Goal: Task Accomplishment & Management: Use online tool/utility

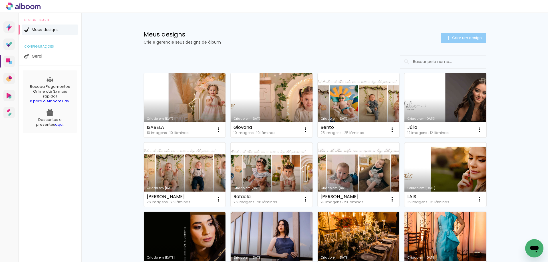
click at [454, 39] on span "Criar um design" at bounding box center [467, 38] width 30 height 4
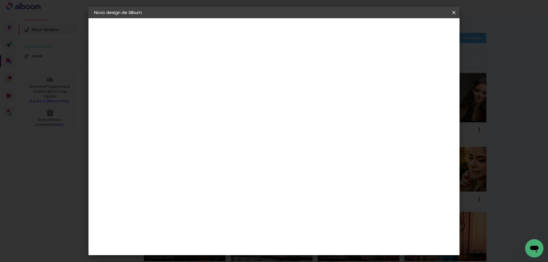
click at [188, 78] on input at bounding box center [188, 76] width 0 height 9
type input "c"
type input "V"
type input "Cecília"
type paper-input "Cecília"
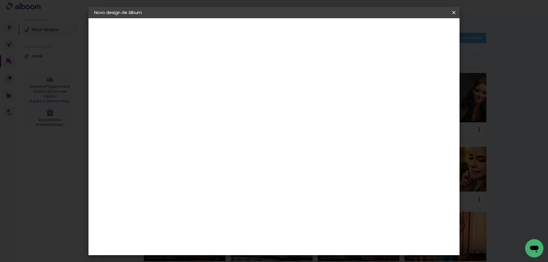
click at [0, 0] on slot "Avançar" at bounding box center [0, 0] width 0 height 0
click at [233, 246] on paper-item "Schlosser" at bounding box center [202, 252] width 62 height 13
click at [0, 0] on slot "Avançar" at bounding box center [0, 0] width 0 height 0
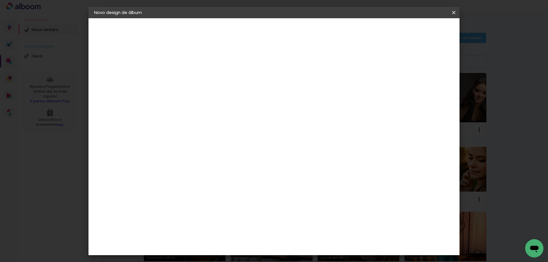
click at [0, 0] on slot "Avançar" at bounding box center [0, 0] width 0 height 0
click at [409, 63] on div "Mostrar sangria" at bounding box center [405, 61] width 38 height 7
type paper-checkbox "on"
click at [418, 30] on span "Iniciar design" at bounding box center [405, 30] width 26 height 4
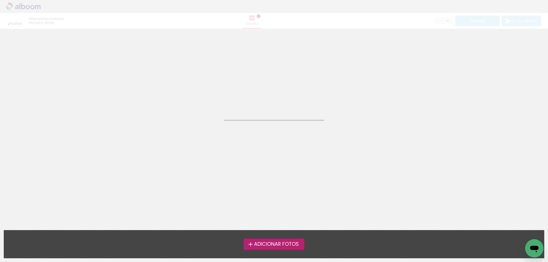
click at [289, 246] on span "Adicionar Fotos" at bounding box center [276, 244] width 45 height 5
click at [0, 0] on input "file" at bounding box center [0, 0] width 0 height 0
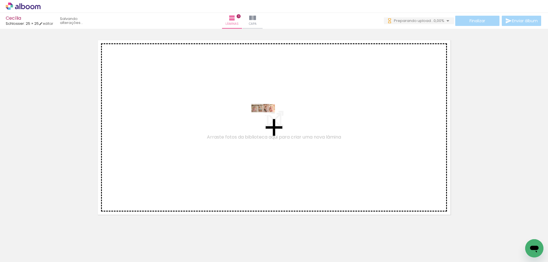
drag, startPoint x: 61, startPoint y: 248, endPoint x: 268, endPoint y: 119, distance: 243.0
click at [268, 119] on quentale-workspace at bounding box center [274, 131] width 548 height 262
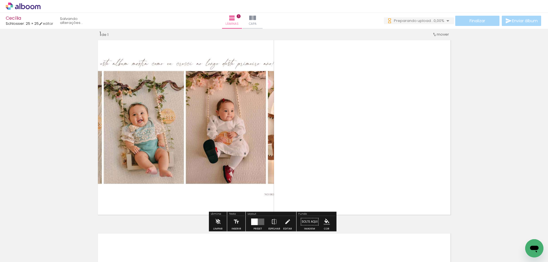
scroll to position [7, 0]
click at [259, 222] on quentale-layouter at bounding box center [257, 222] width 13 height 7
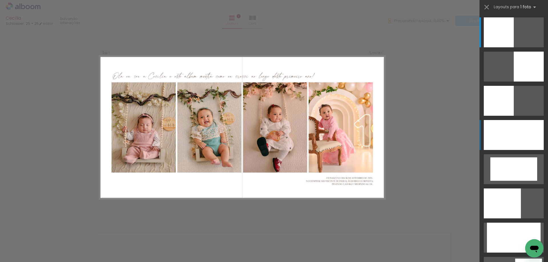
click at [517, 137] on div at bounding box center [514, 135] width 60 height 30
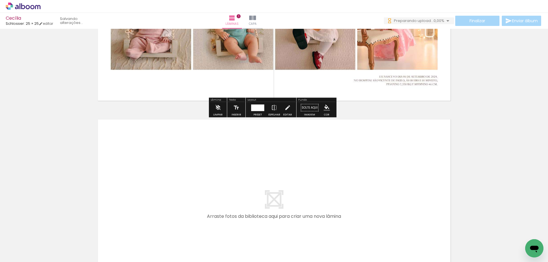
scroll to position [207, 0]
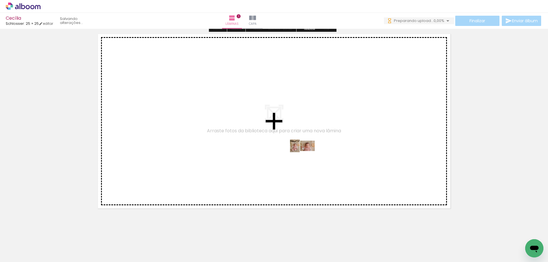
drag, startPoint x: 88, startPoint y: 246, endPoint x: 307, endPoint y: 157, distance: 237.0
click at [307, 157] on quentale-workspace at bounding box center [274, 131] width 548 height 262
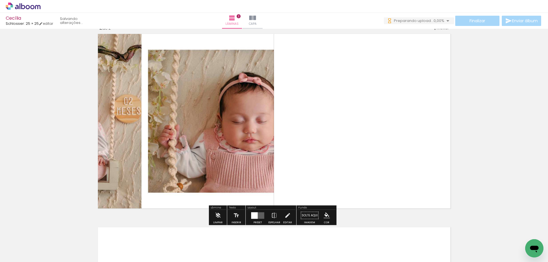
scroll to position [201, 0]
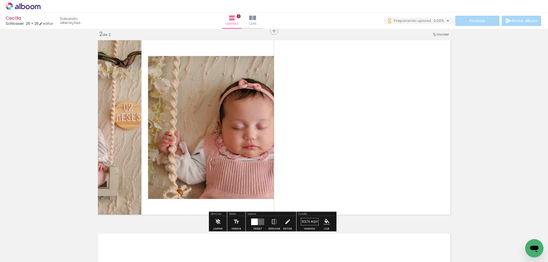
click at [255, 223] on div at bounding box center [254, 222] width 7 height 7
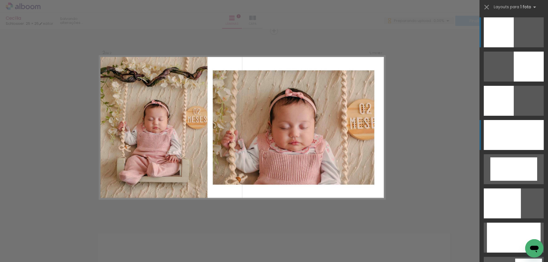
click at [515, 135] on div at bounding box center [514, 135] width 60 height 30
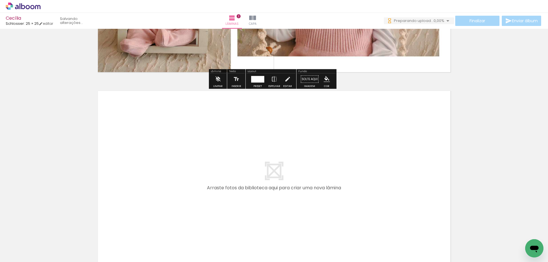
scroll to position [401, 0]
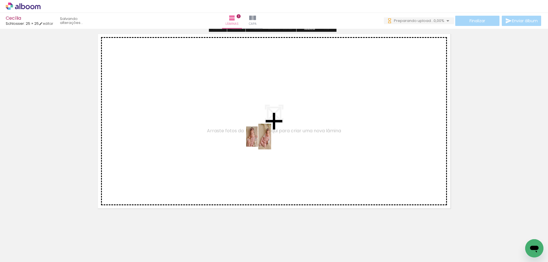
drag, startPoint x: 126, startPoint y: 244, endPoint x: 274, endPoint y: 138, distance: 182.5
click at [274, 138] on quentale-workspace at bounding box center [274, 131] width 548 height 262
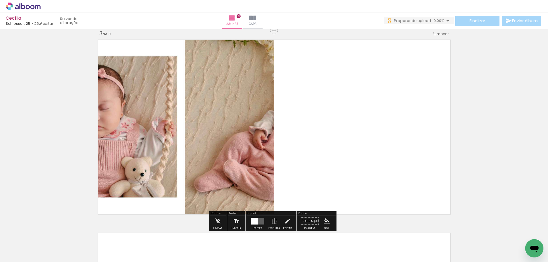
scroll to position [395, 0]
click at [256, 222] on div at bounding box center [254, 222] width 7 height 7
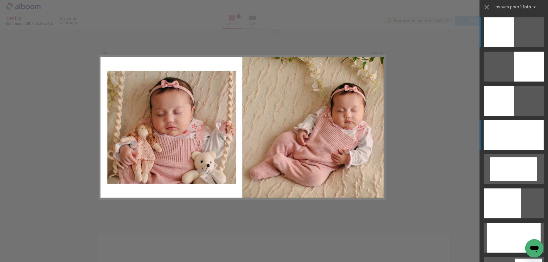
click at [505, 147] on div at bounding box center [514, 135] width 60 height 30
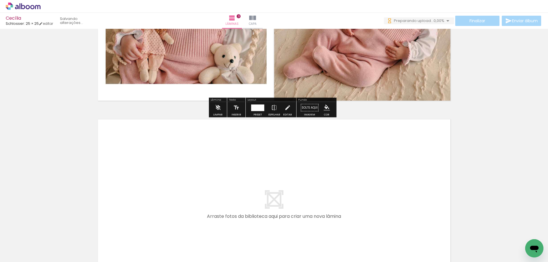
scroll to position [595, 0]
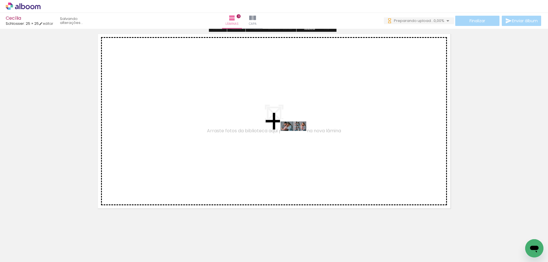
drag, startPoint x: 160, startPoint y: 250, endPoint x: 299, endPoint y: 137, distance: 179.1
click at [299, 137] on quentale-workspace at bounding box center [274, 131] width 548 height 262
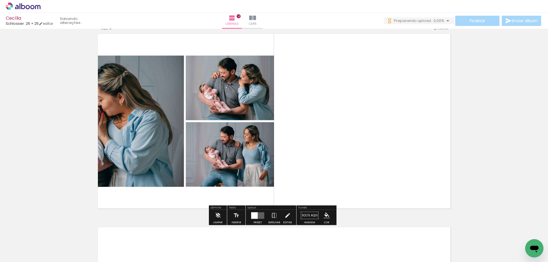
scroll to position [588, 0]
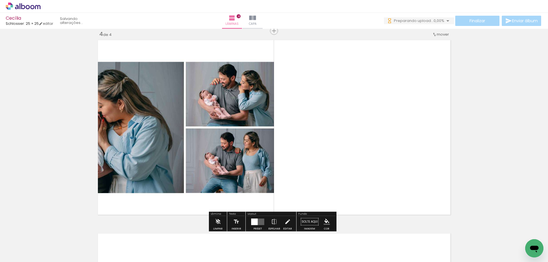
click at [252, 221] on div at bounding box center [254, 222] width 7 height 7
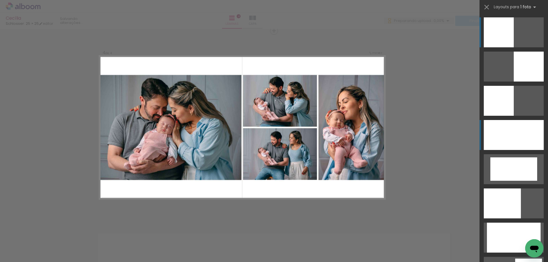
click at [517, 133] on div at bounding box center [514, 135] width 60 height 30
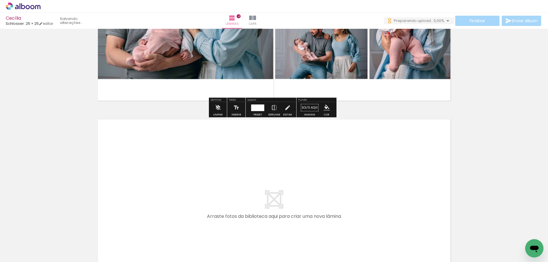
scroll to position [760, 0]
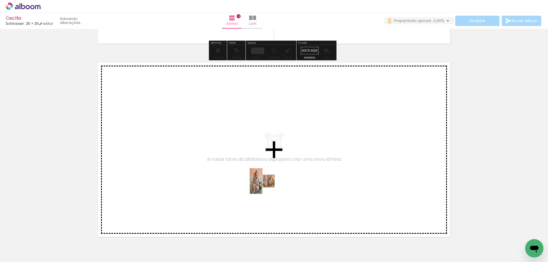
drag, startPoint x: 186, startPoint y: 246, endPoint x: 274, endPoint y: 182, distance: 109.3
click at [274, 182] on quentale-workspace at bounding box center [274, 131] width 548 height 262
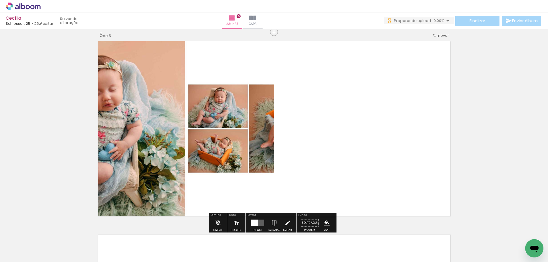
scroll to position [782, 0]
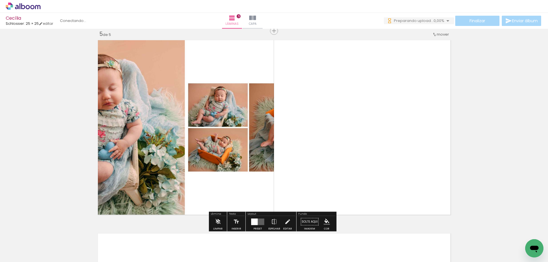
click at [260, 220] on quentale-layouter at bounding box center [257, 222] width 13 height 7
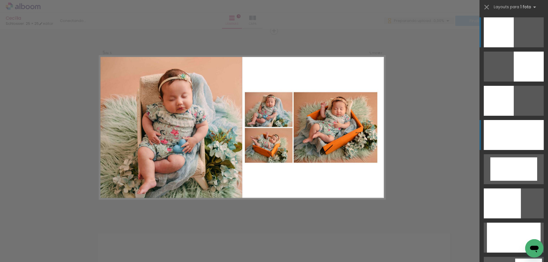
click at [494, 139] on div at bounding box center [514, 135] width 60 height 30
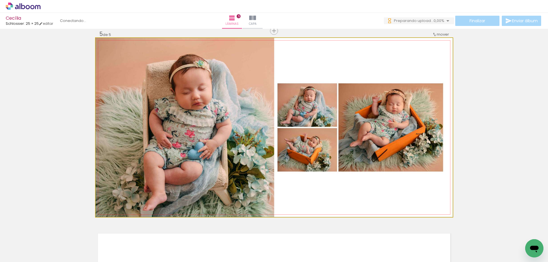
click at [399, 178] on quentale-photo at bounding box center [274, 127] width 357 height 179
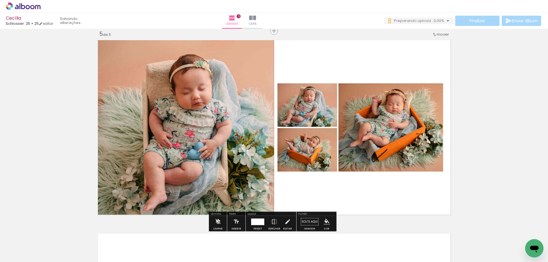
click at [217, 219] on iron-icon at bounding box center [218, 222] width 6 height 11
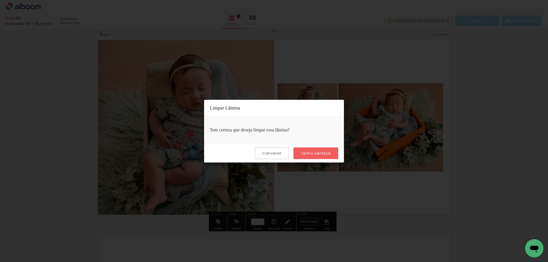
click at [0, 0] on slot "Tenho certeza" at bounding box center [0, 0] width 0 height 0
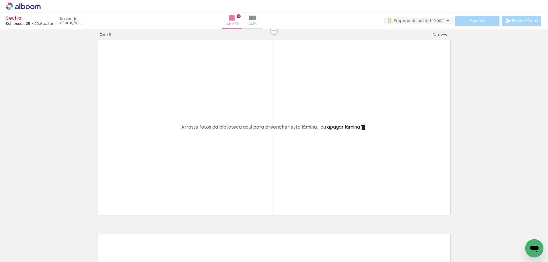
click at [171, 229] on iron-icon at bounding box center [173, 232] width 6 height 6
click at [22, 256] on span "Adicionar Fotos" at bounding box center [20, 255] width 17 height 6
click at [0, 0] on input "file" at bounding box center [0, 0] width 0 height 0
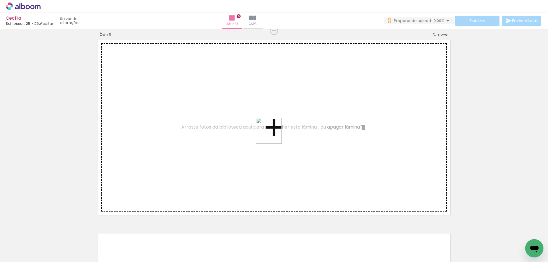
drag, startPoint x: 193, startPoint y: 247, endPoint x: 274, endPoint y: 134, distance: 139.1
click at [274, 134] on quentale-workspace at bounding box center [274, 131] width 548 height 262
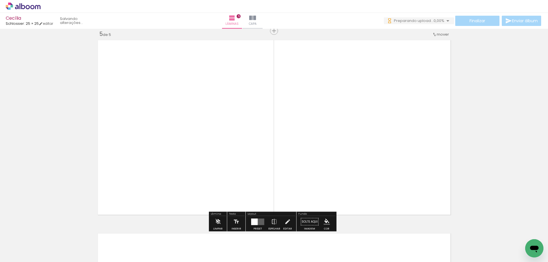
click at [261, 222] on quentale-layouter at bounding box center [257, 222] width 13 height 7
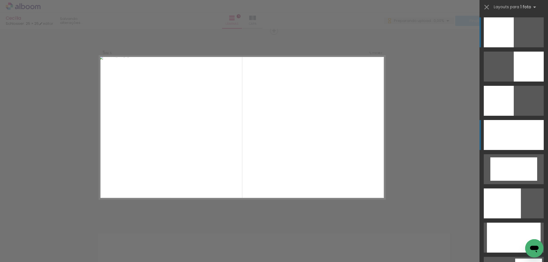
click at [528, 142] on div at bounding box center [514, 135] width 60 height 30
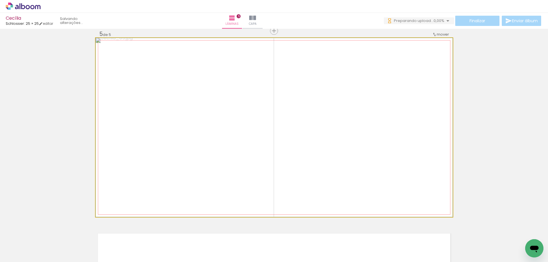
click at [405, 197] on quentale-photo at bounding box center [274, 127] width 357 height 179
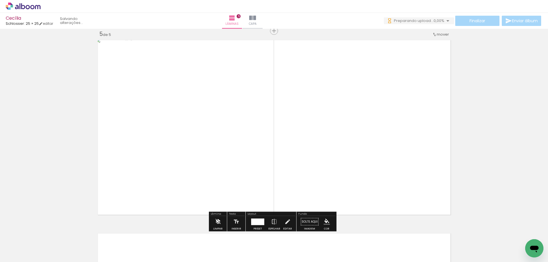
click at [218, 219] on iron-icon at bounding box center [218, 222] width 6 height 11
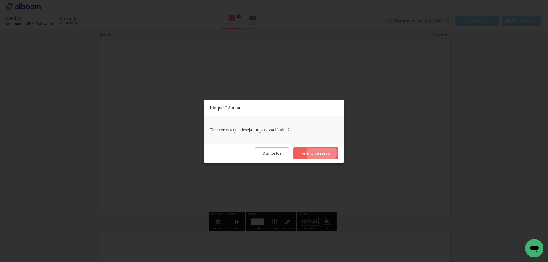
click at [0, 0] on slot "Tenho certeza" at bounding box center [0, 0] width 0 height 0
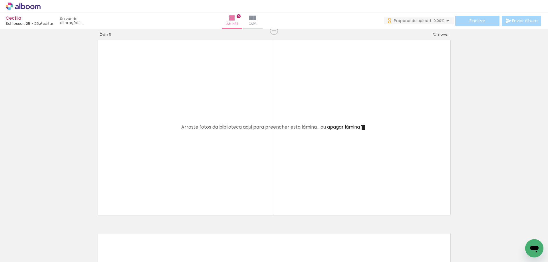
click at [173, 229] on paper-icon-button at bounding box center [172, 231] width 7 height 7
click at [22, 255] on span "Adicionar Fotos" at bounding box center [20, 255] width 17 height 6
click at [0, 0] on input "file" at bounding box center [0, 0] width 0 height 0
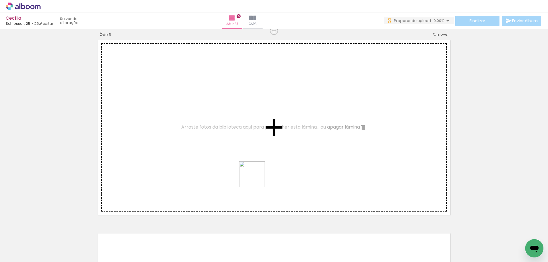
drag, startPoint x: 188, startPoint y: 249, endPoint x: 266, endPoint y: 165, distance: 114.8
click at [266, 165] on quentale-workspace at bounding box center [274, 131] width 548 height 262
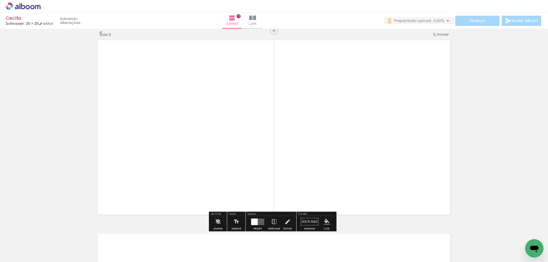
click at [256, 219] on div at bounding box center [254, 222] width 7 height 7
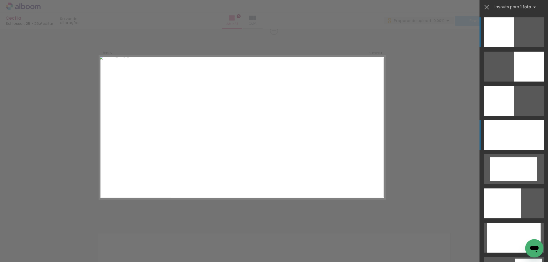
click at [506, 143] on div at bounding box center [514, 135] width 60 height 30
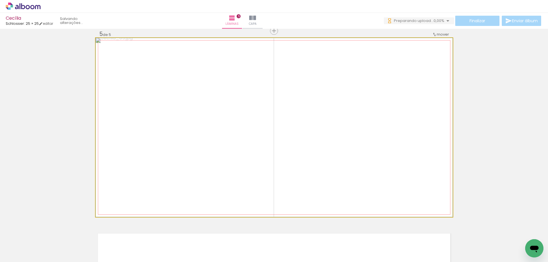
click at [406, 188] on quentale-photo at bounding box center [274, 127] width 357 height 179
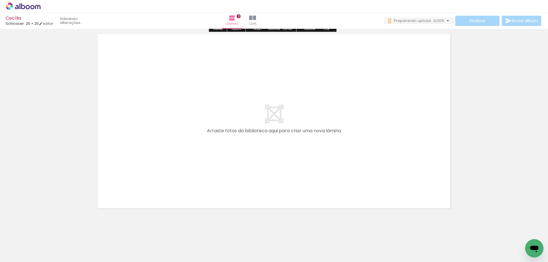
scroll to position [986, 0]
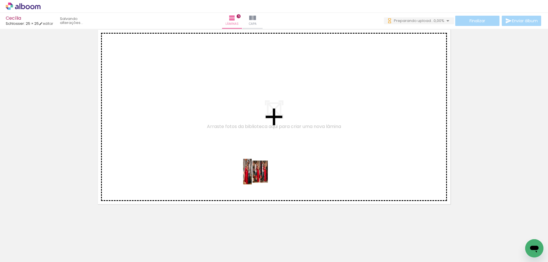
drag, startPoint x: 217, startPoint y: 243, endPoint x: 282, endPoint y: 139, distance: 122.3
click at [282, 139] on quentale-workspace at bounding box center [274, 131] width 548 height 262
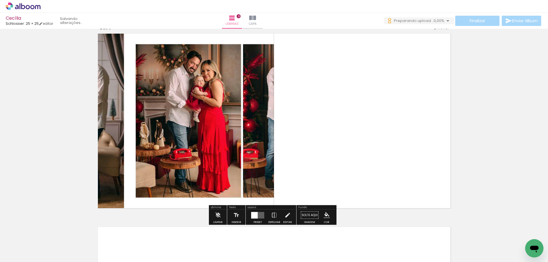
scroll to position [976, 0]
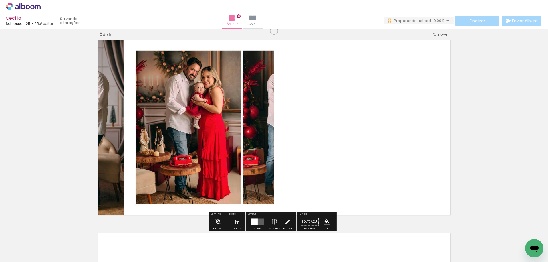
click at [253, 222] on div at bounding box center [254, 222] width 7 height 7
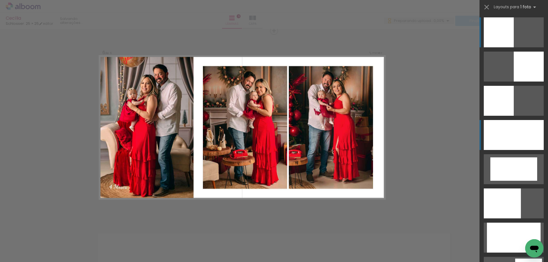
click at [518, 139] on div at bounding box center [514, 135] width 60 height 30
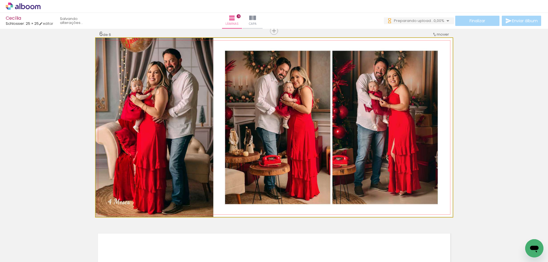
click at [403, 153] on quentale-photo at bounding box center [274, 127] width 357 height 179
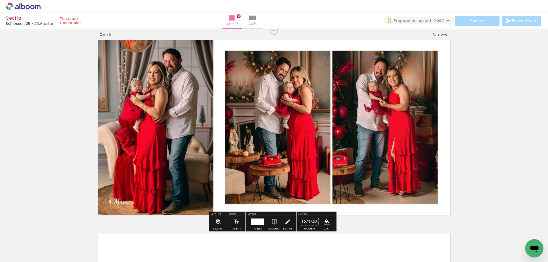
click at [219, 223] on iron-icon at bounding box center [218, 222] width 6 height 11
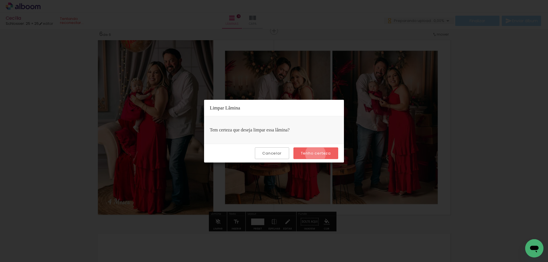
click at [0, 0] on slot "Tenho certeza" at bounding box center [0, 0] width 0 height 0
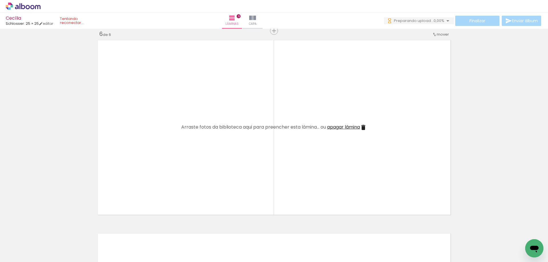
click at [207, 232] on iron-icon at bounding box center [205, 232] width 6 height 6
click at [22, 254] on span "Adicionar Fotos" at bounding box center [20, 255] width 17 height 6
click at [0, 0] on input "file" at bounding box center [0, 0] width 0 height 0
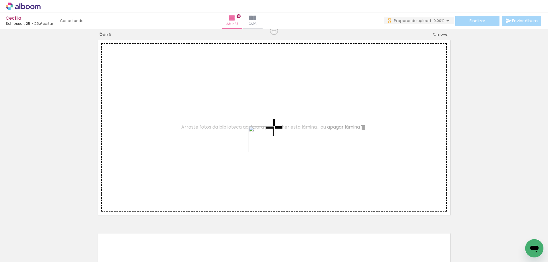
drag, startPoint x: 221, startPoint y: 243, endPoint x: 268, endPoint y: 140, distance: 113.3
click at [268, 140] on quentale-workspace at bounding box center [274, 131] width 548 height 262
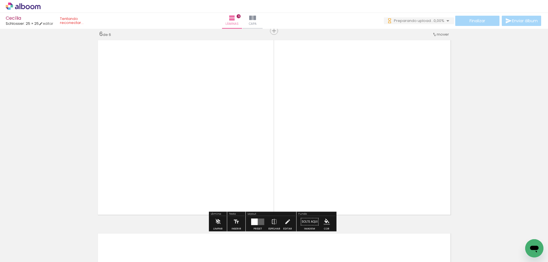
click at [259, 222] on quentale-layouter at bounding box center [257, 222] width 13 height 7
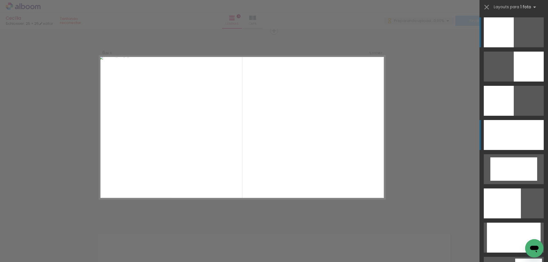
click at [517, 129] on div at bounding box center [514, 135] width 60 height 30
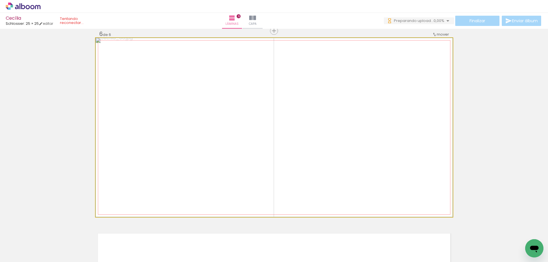
click at [372, 207] on quentale-photo at bounding box center [274, 127] width 357 height 179
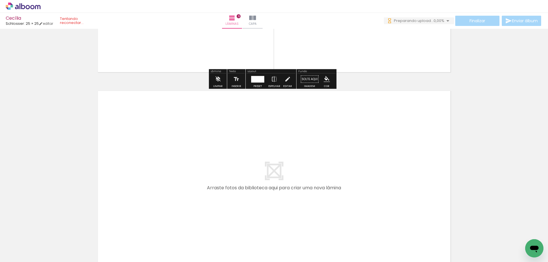
scroll to position [1180, 0]
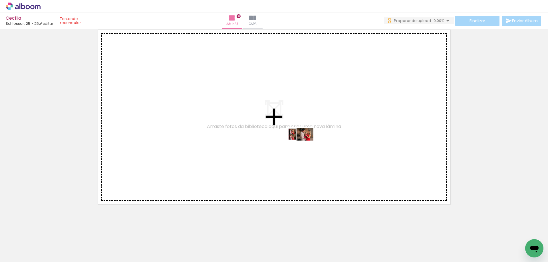
drag, startPoint x: 252, startPoint y: 243, endPoint x: 305, endPoint y: 145, distance: 111.6
click at [305, 145] on quentale-workspace at bounding box center [274, 131] width 548 height 262
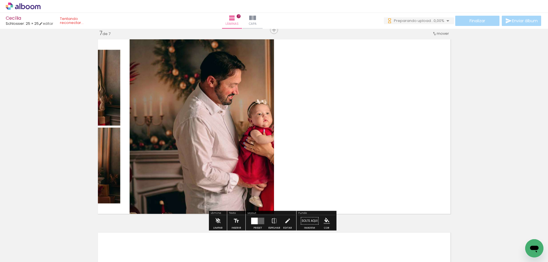
scroll to position [1169, 0]
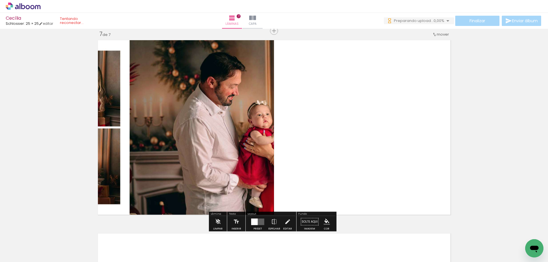
click at [258, 222] on quentale-layouter at bounding box center [257, 222] width 13 height 7
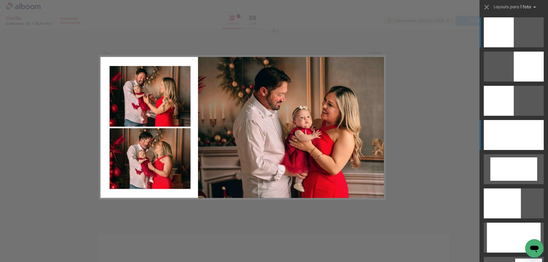
click at [512, 142] on div at bounding box center [514, 135] width 60 height 30
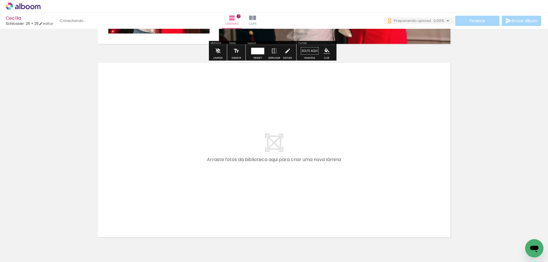
scroll to position [1369, 0]
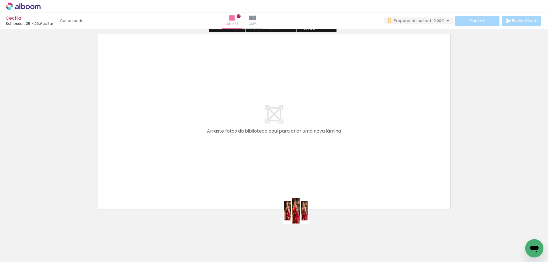
drag, startPoint x: 290, startPoint y: 241, endPoint x: 321, endPoint y: 162, distance: 85.2
click at [321, 162] on quentale-workspace at bounding box center [274, 131] width 548 height 262
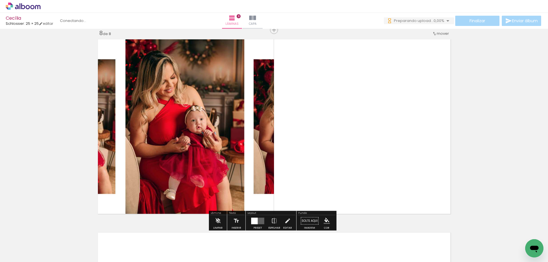
scroll to position [1363, 0]
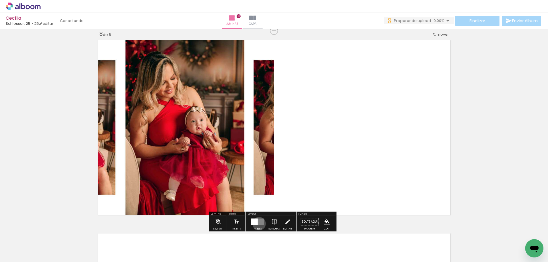
click at [258, 224] on quentale-layouter at bounding box center [257, 222] width 13 height 7
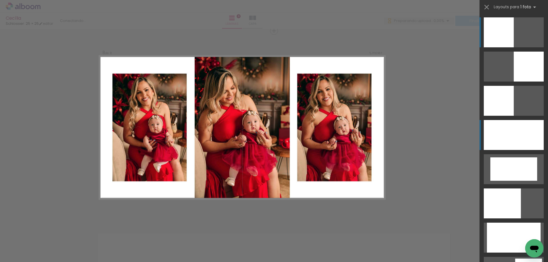
click at [514, 144] on div at bounding box center [514, 135] width 60 height 30
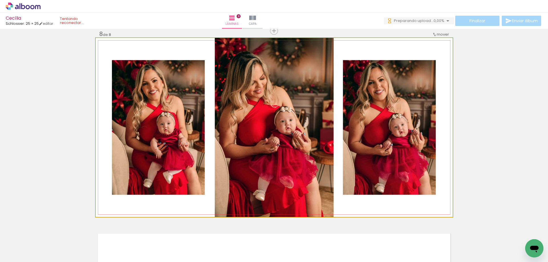
click at [384, 194] on quentale-photo at bounding box center [274, 127] width 357 height 179
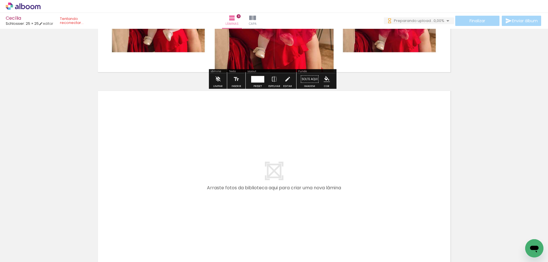
scroll to position [1567, 0]
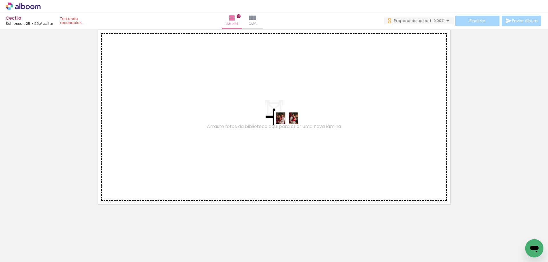
drag, startPoint x: 320, startPoint y: 248, endPoint x: 292, endPoint y: 129, distance: 122.3
click at [292, 129] on quentale-workspace at bounding box center [274, 131] width 548 height 262
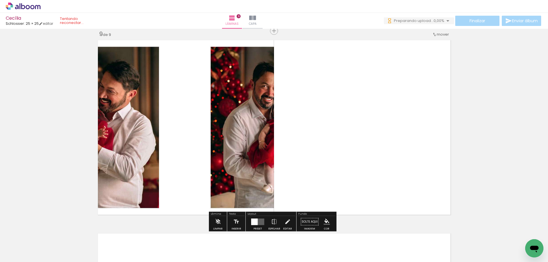
scroll to position [1557, 0]
click at [253, 219] on div at bounding box center [257, 222] width 15 height 11
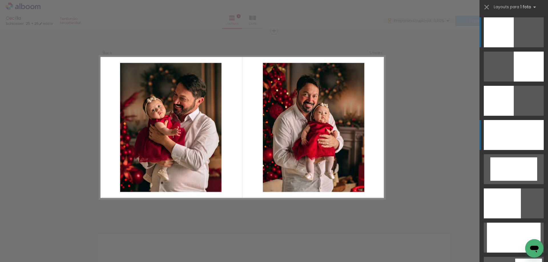
click at [501, 139] on div at bounding box center [514, 135] width 60 height 30
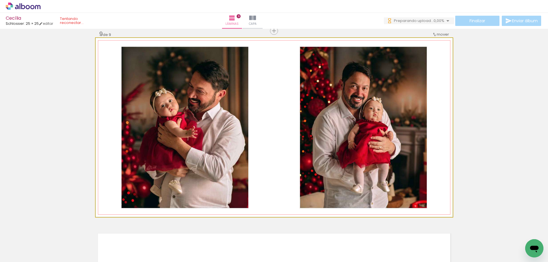
click at [431, 144] on quentale-photo at bounding box center [274, 127] width 357 height 179
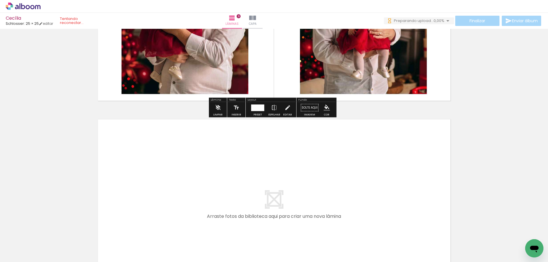
scroll to position [1757, 0]
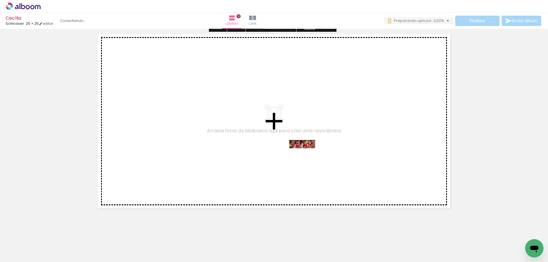
drag, startPoint x: 350, startPoint y: 244, endPoint x: 306, endPoint y: 153, distance: 101.2
click at [306, 153] on quentale-workspace at bounding box center [274, 131] width 548 height 262
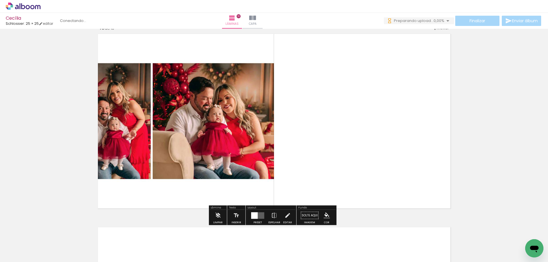
scroll to position [1750, 0]
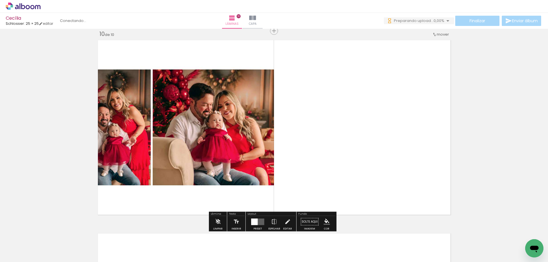
click at [258, 222] on quentale-layouter at bounding box center [257, 222] width 13 height 7
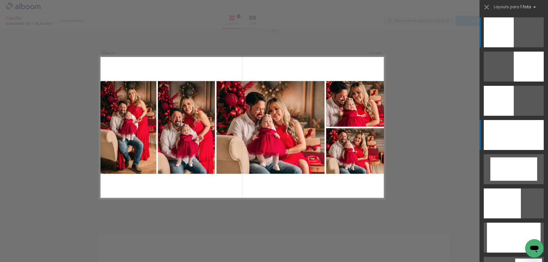
click at [528, 143] on div at bounding box center [514, 135] width 60 height 30
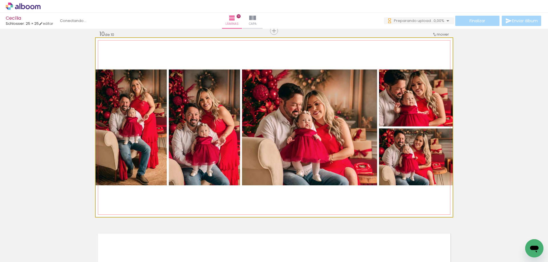
click at [391, 168] on quentale-photo at bounding box center [274, 127] width 357 height 179
click at [407, 172] on quentale-photo at bounding box center [274, 127] width 357 height 179
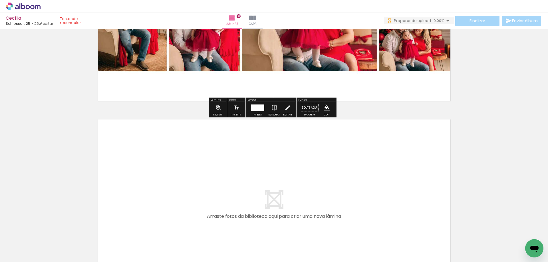
scroll to position [1950, 0]
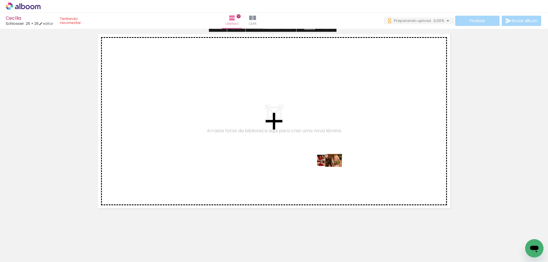
drag, startPoint x: 382, startPoint y: 243, endPoint x: 334, endPoint y: 171, distance: 86.6
click at [334, 171] on quentale-workspace at bounding box center [274, 131] width 548 height 262
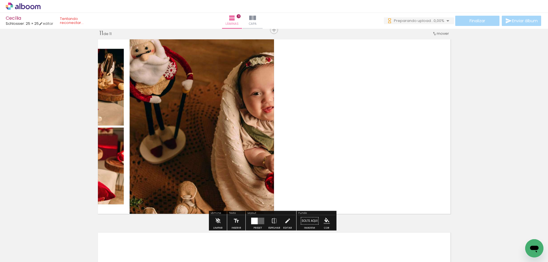
scroll to position [1944, 0]
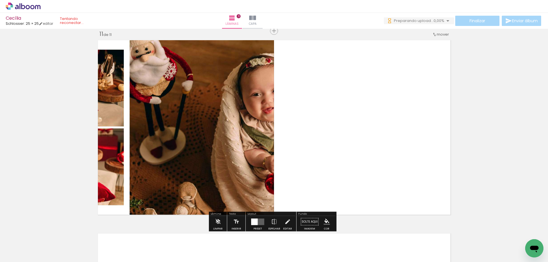
click at [256, 220] on div at bounding box center [254, 222] width 7 height 7
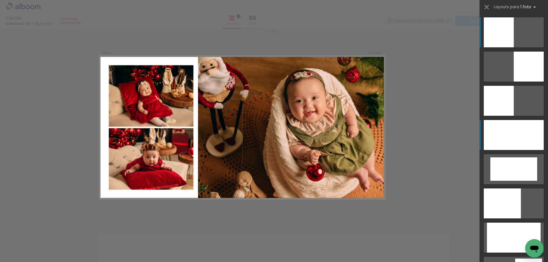
click at [512, 141] on div at bounding box center [514, 135] width 60 height 30
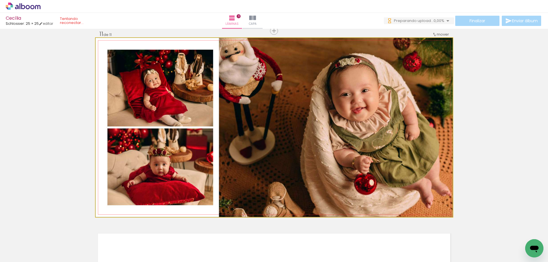
click at [293, 162] on quentale-photo at bounding box center [274, 127] width 357 height 179
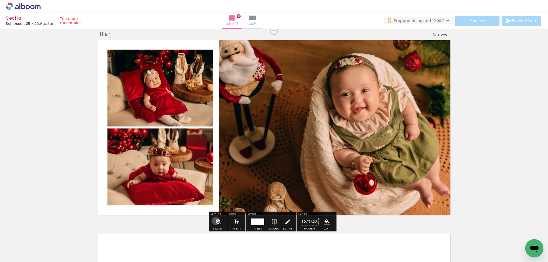
click at [216, 221] on iron-icon at bounding box center [218, 222] width 6 height 11
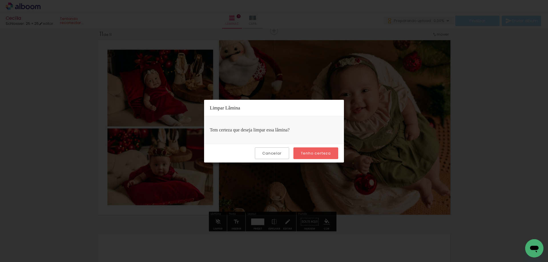
click at [318, 149] on paper-button "Tenho certeza" at bounding box center [316, 154] width 45 height 12
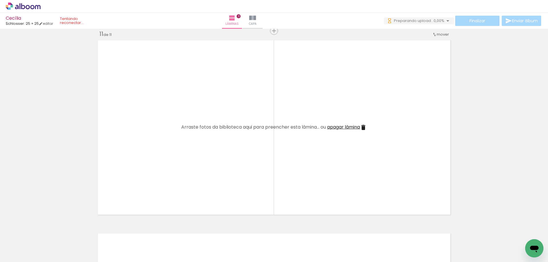
click at [365, 230] on iron-icon at bounding box center [365, 232] width 6 height 6
click at [23, 252] on span "Adicionar Fotos" at bounding box center [20, 255] width 17 height 6
click at [0, 0] on input "file" at bounding box center [0, 0] width 0 height 0
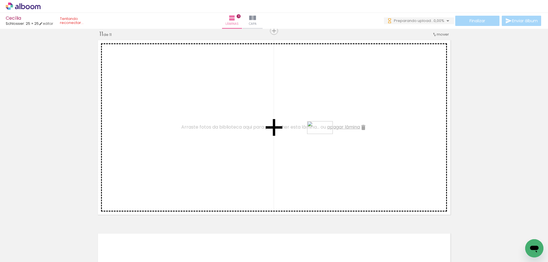
drag, startPoint x: 390, startPoint y: 248, endPoint x: 324, endPoint y: 139, distance: 127.8
click at [324, 139] on quentale-workspace at bounding box center [274, 131] width 548 height 262
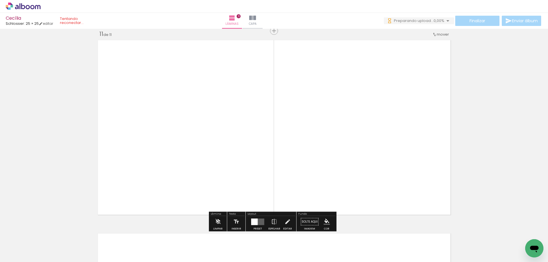
click at [254, 223] on div at bounding box center [254, 222] width 7 height 7
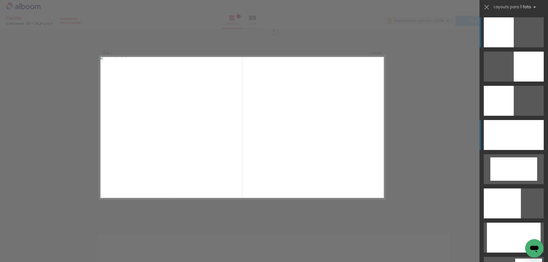
click at [516, 134] on div at bounding box center [514, 135] width 60 height 30
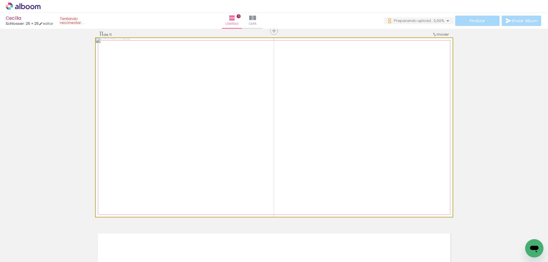
click at [317, 188] on quentale-photo at bounding box center [274, 127] width 357 height 179
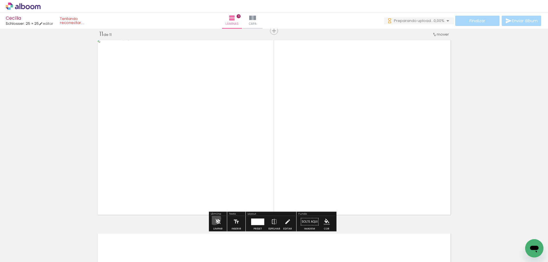
click at [215, 219] on iron-icon at bounding box center [218, 222] width 6 height 11
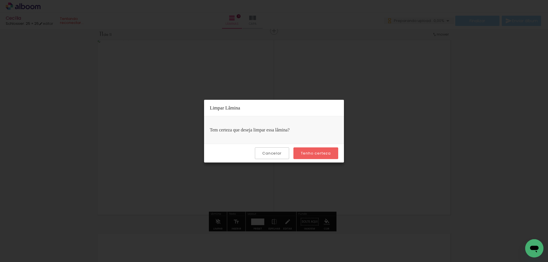
click at [0, 0] on slot "Tenho certeza" at bounding box center [0, 0] width 0 height 0
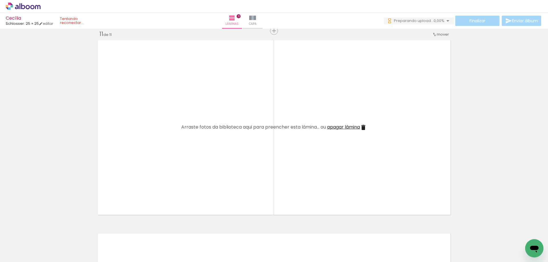
click at [365, 230] on iron-icon at bounding box center [365, 232] width 6 height 6
click at [24, 253] on span "Adicionar Fotos" at bounding box center [20, 255] width 17 height 6
click at [0, 0] on input "file" at bounding box center [0, 0] width 0 height 0
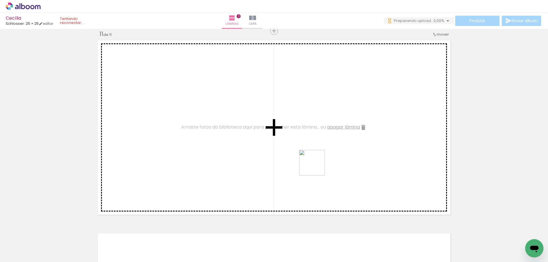
drag, startPoint x: 381, startPoint y: 243, endPoint x: 316, endPoint y: 167, distance: 99.7
click at [316, 167] on quentale-workspace at bounding box center [274, 131] width 548 height 262
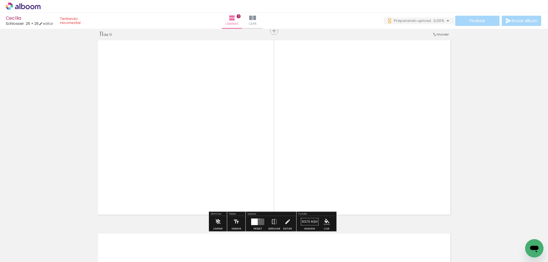
click at [258, 219] on quentale-layouter at bounding box center [257, 222] width 13 height 7
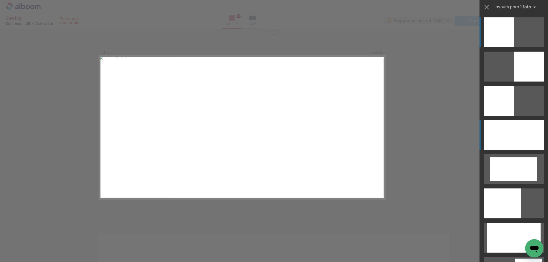
click at [522, 131] on div at bounding box center [514, 135] width 60 height 30
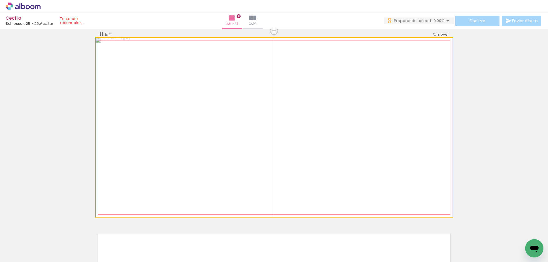
click at [407, 135] on quentale-photo at bounding box center [274, 127] width 357 height 179
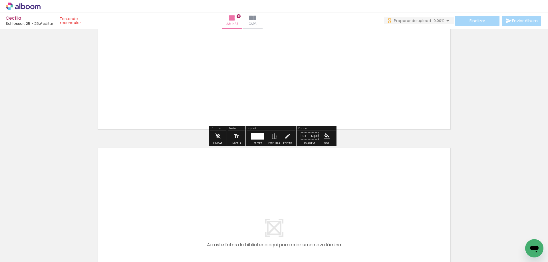
scroll to position [2144, 0]
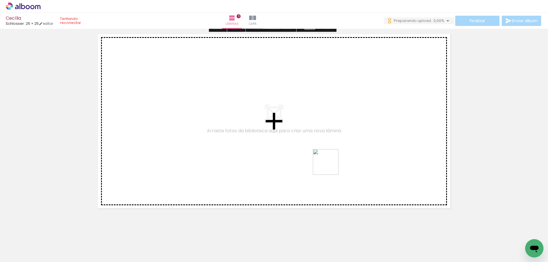
drag, startPoint x: 413, startPoint y: 246, endPoint x: 330, endPoint y: 166, distance: 115.6
click at [330, 166] on quentale-workspace at bounding box center [274, 131] width 548 height 262
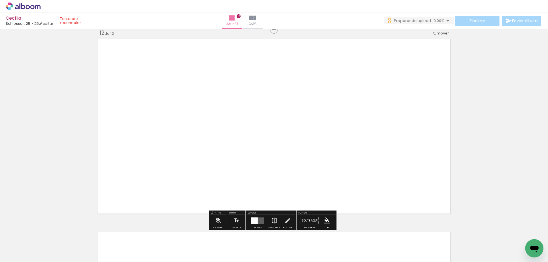
scroll to position [2138, 0]
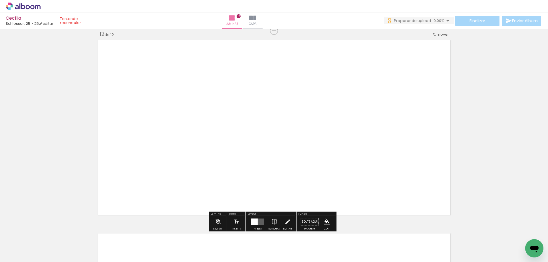
click at [258, 223] on quentale-layouter at bounding box center [257, 222] width 13 height 7
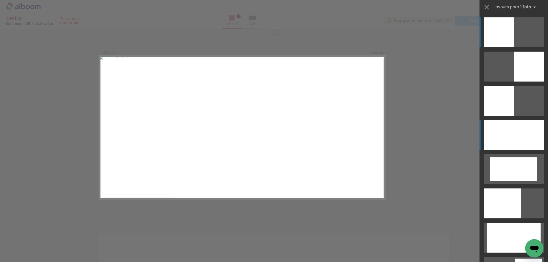
click at [542, 126] on div at bounding box center [514, 135] width 60 height 30
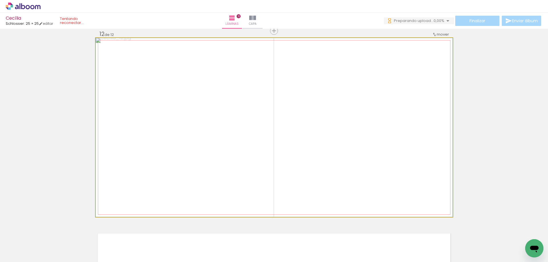
click at [320, 182] on quentale-photo at bounding box center [274, 127] width 357 height 179
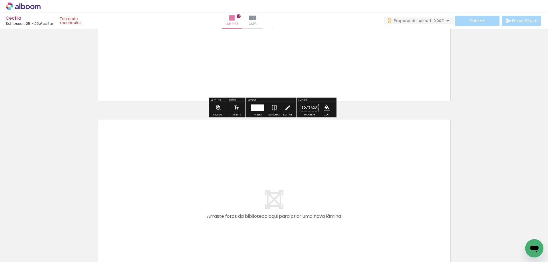
scroll to position [2338, 0]
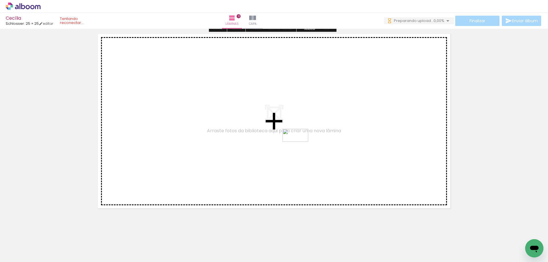
drag, startPoint x: 443, startPoint y: 242, endPoint x: 300, endPoint y: 146, distance: 172.0
click at [300, 146] on quentale-workspace at bounding box center [274, 131] width 548 height 262
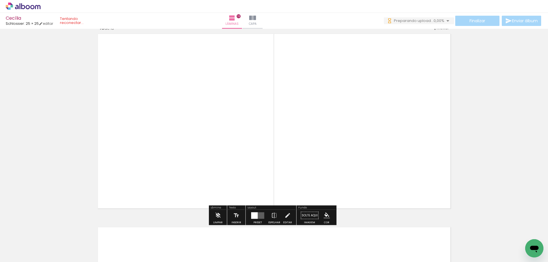
scroll to position [2331, 0]
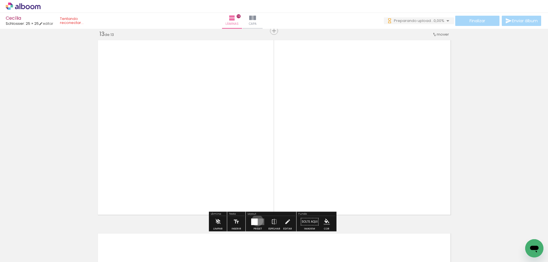
click at [256, 221] on div at bounding box center [254, 222] width 7 height 7
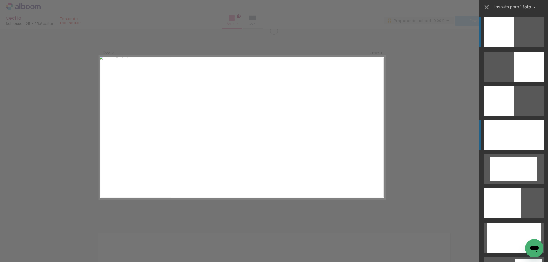
click at [519, 144] on div at bounding box center [514, 135] width 60 height 30
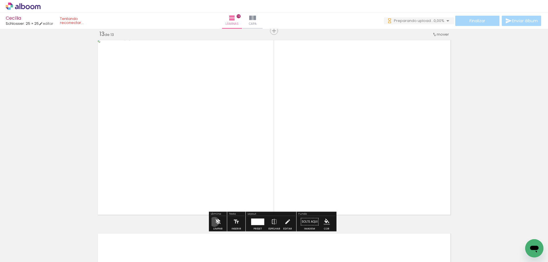
click at [215, 222] on iron-icon at bounding box center [218, 222] width 6 height 11
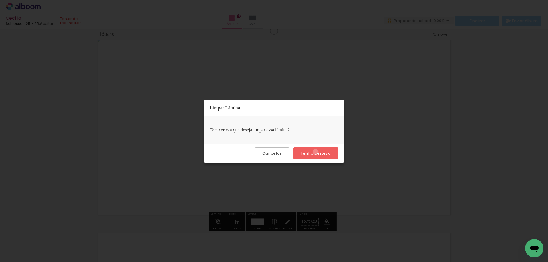
click at [0, 0] on slot "Tenho certeza" at bounding box center [0, 0] width 0 height 0
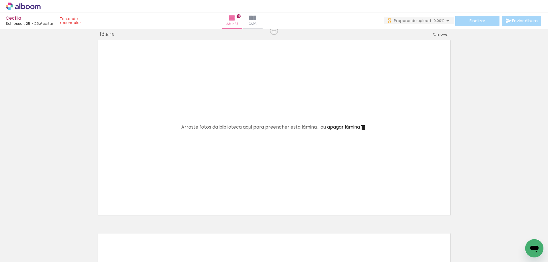
click at [431, 229] on iron-icon at bounding box center [429, 232] width 6 height 6
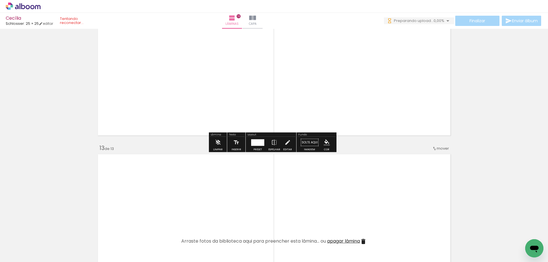
scroll to position [2131, 0]
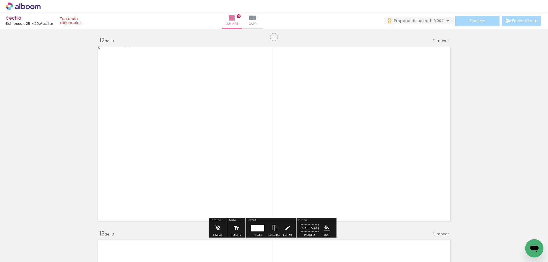
click at [24, 255] on span "Adicionar Fotos" at bounding box center [20, 255] width 17 height 6
click at [0, 0] on input "file" at bounding box center [0, 0] width 0 height 0
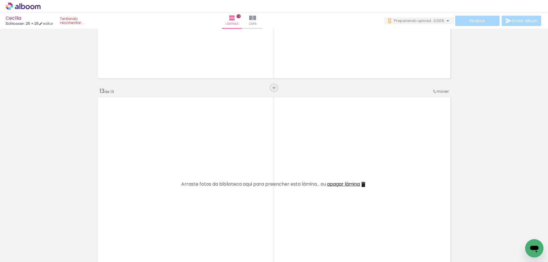
scroll to position [2360, 0]
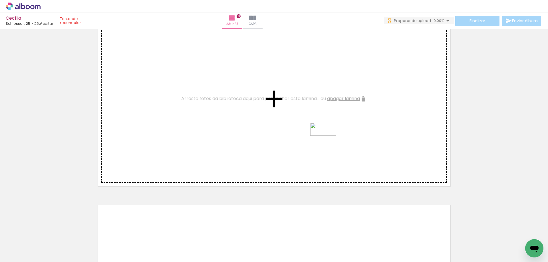
drag, startPoint x: 448, startPoint y: 246, endPoint x: 328, endPoint y: 140, distance: 159.9
click at [328, 140] on quentale-workspace at bounding box center [274, 131] width 548 height 262
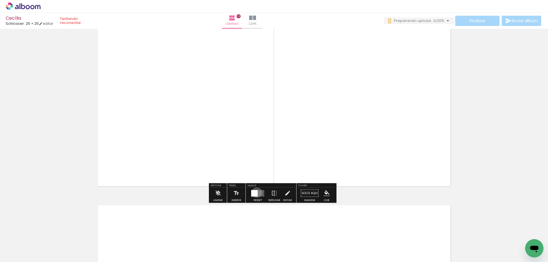
click at [256, 193] on div at bounding box center [254, 193] width 7 height 7
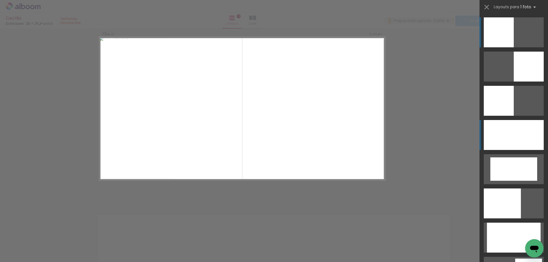
click at [521, 143] on div at bounding box center [514, 135] width 60 height 30
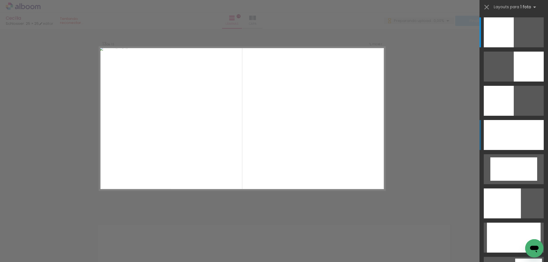
scroll to position [2331, 0]
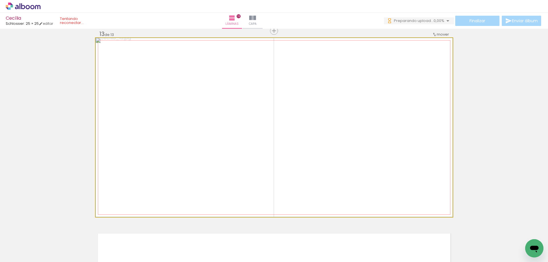
click at [431, 146] on quentale-photo at bounding box center [274, 127] width 357 height 179
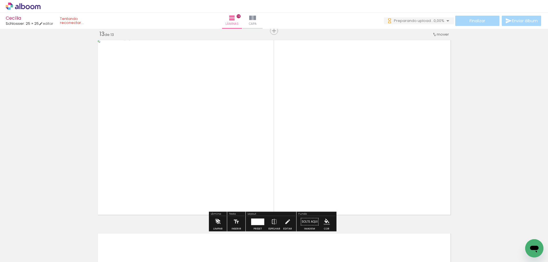
click at [217, 221] on iron-icon at bounding box center [218, 222] width 6 height 11
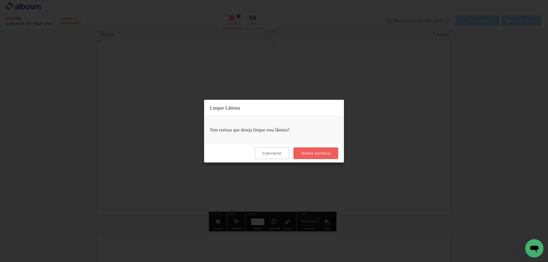
click at [0, 0] on slot "Tenho certeza" at bounding box center [0, 0] width 0 height 0
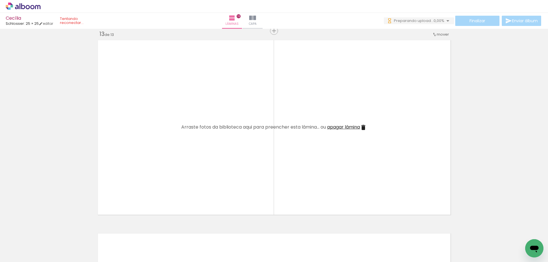
click at [429, 230] on iron-icon at bounding box center [429, 232] width 6 height 6
click at [23, 252] on span "Adicionar Fotos" at bounding box center [20, 255] width 17 height 6
click at [0, 0] on input "file" at bounding box center [0, 0] width 0 height 0
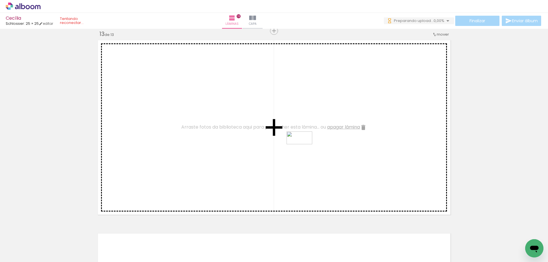
drag, startPoint x: 451, startPoint y: 247, endPoint x: 304, endPoint y: 149, distance: 176.8
click at [304, 149] on quentale-workspace at bounding box center [274, 131] width 548 height 262
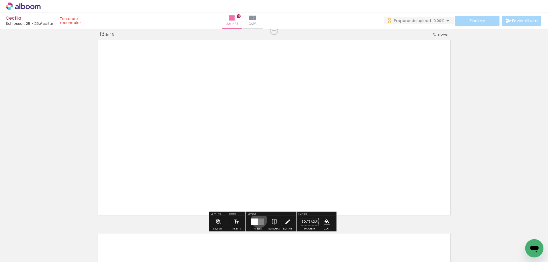
click at [258, 220] on quentale-layouter at bounding box center [257, 222] width 13 height 7
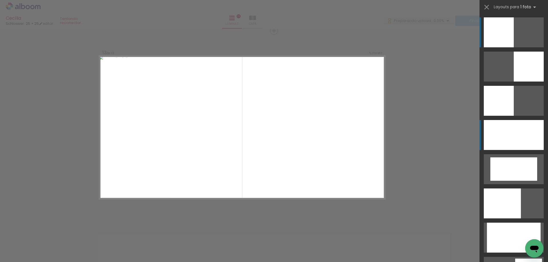
click at [506, 145] on div at bounding box center [514, 135] width 60 height 30
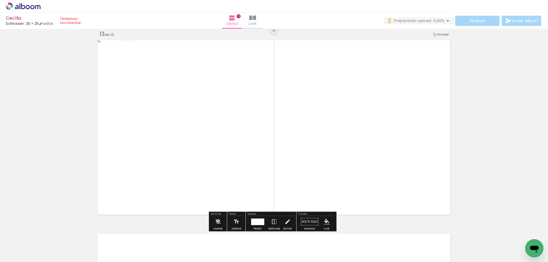
scroll to position [2217, 0]
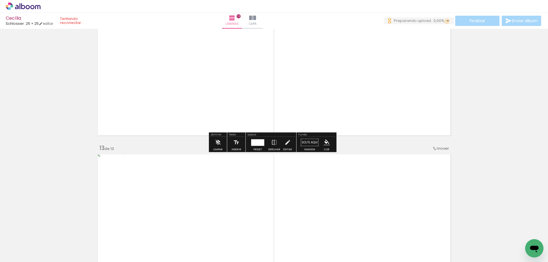
click at [446, 21] on iron-icon at bounding box center [448, 20] width 7 height 7
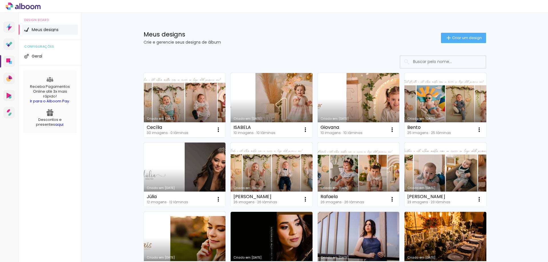
click at [194, 112] on link "Criado em [DATE]" at bounding box center [185, 105] width 82 height 65
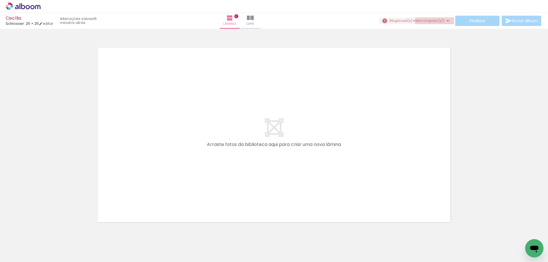
click at [446, 20] on iron-icon at bounding box center [448, 20] width 7 height 7
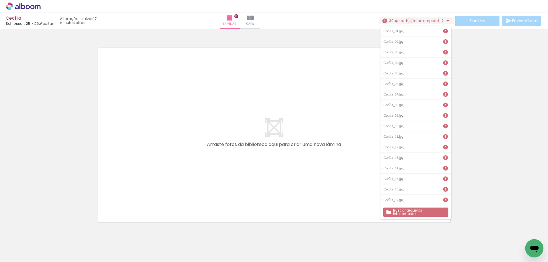
click at [486, 179] on div at bounding box center [274, 128] width 548 height 194
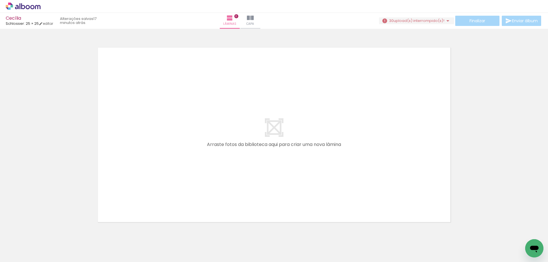
scroll to position [0, 460]
click at [512, 231] on iron-icon at bounding box center [513, 232] width 6 height 6
click at [46, 232] on iron-icon at bounding box center [45, 232] width 6 height 6
click at [46, 232] on iron-horizontal-list at bounding box center [40, 245] width 11 height 36
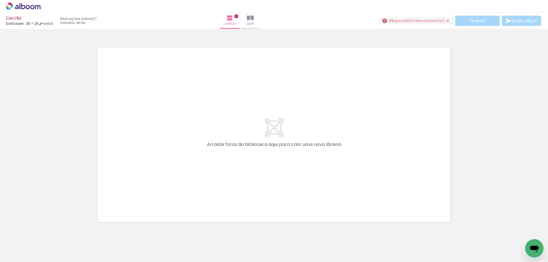
click at [45, 232] on iron-horizontal-list at bounding box center [40, 245] width 11 height 36
drag, startPoint x: 55, startPoint y: 240, endPoint x: 128, endPoint y: 214, distance: 77.8
click at [128, 214] on quentale-workspace at bounding box center [274, 131] width 548 height 262
drag, startPoint x: 57, startPoint y: 243, endPoint x: 82, endPoint y: 223, distance: 32.7
click at [82, 223] on quentale-workspace at bounding box center [274, 131] width 548 height 262
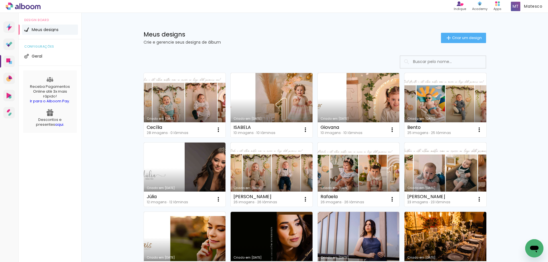
click at [179, 113] on link "Criado em [DATE]" at bounding box center [185, 105] width 82 height 65
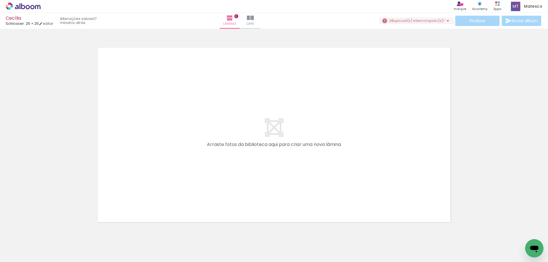
click at [448, 21] on iron-icon at bounding box center [448, 20] width 7 height 7
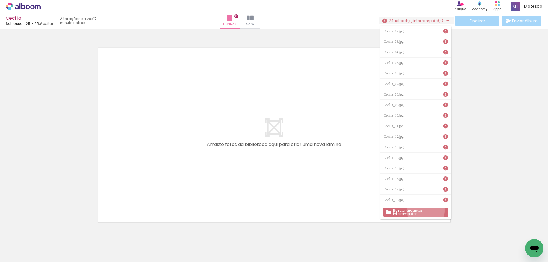
click at [0, 0] on slot "Buscar arquivos interrompidos" at bounding box center [0, 0] width 0 height 0
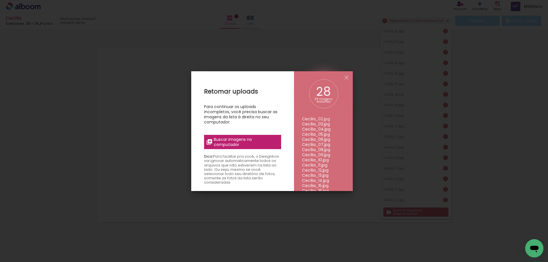
click at [251, 144] on span "Buscar imagens no computador" at bounding box center [246, 142] width 64 height 10
click at [0, 0] on input "file" at bounding box center [0, 0] width 0 height 0
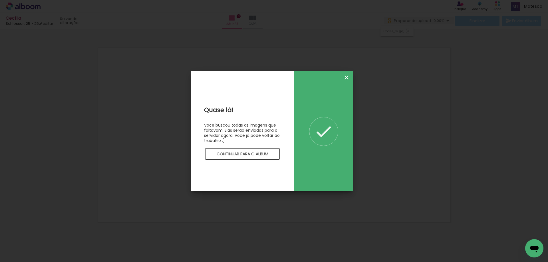
click at [345, 75] on iron-icon at bounding box center [346, 77] width 7 height 7
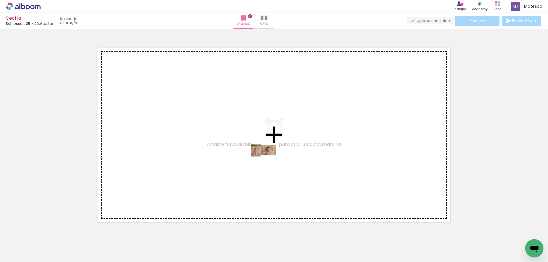
drag, startPoint x: 63, startPoint y: 246, endPoint x: 268, endPoint y: 161, distance: 222.1
click at [268, 161] on quentale-workspace at bounding box center [274, 131] width 548 height 262
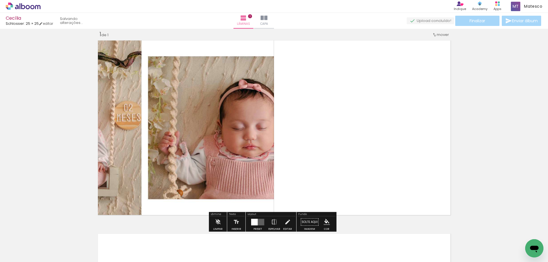
scroll to position [7, 0]
click at [254, 219] on div at bounding box center [257, 222] width 15 height 11
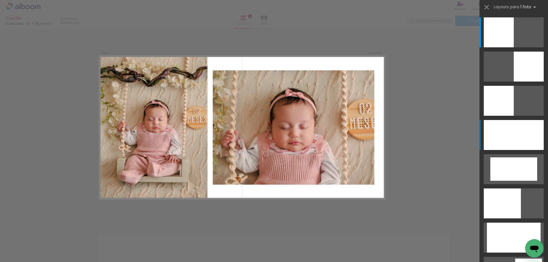
click at [529, 130] on div at bounding box center [514, 135] width 60 height 30
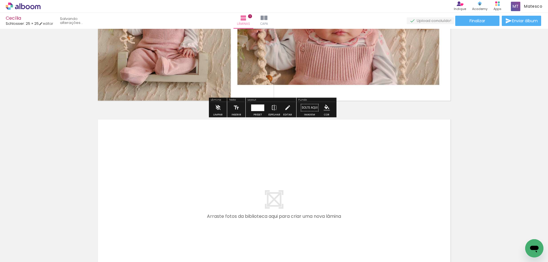
scroll to position [207, 0]
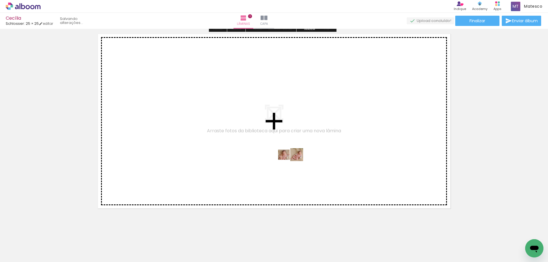
drag, startPoint x: 92, startPoint y: 248, endPoint x: 295, endPoint y: 166, distance: 219.2
click at [295, 166] on quentale-workspace at bounding box center [274, 131] width 548 height 262
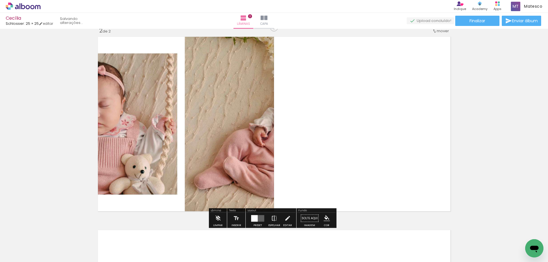
scroll to position [201, 0]
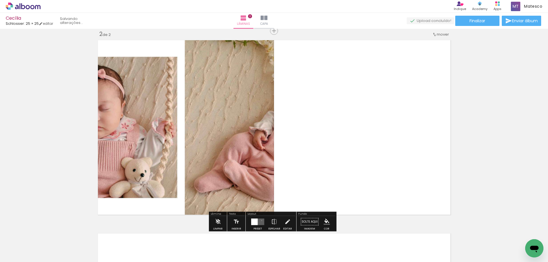
click at [260, 221] on quentale-layouter at bounding box center [257, 222] width 13 height 7
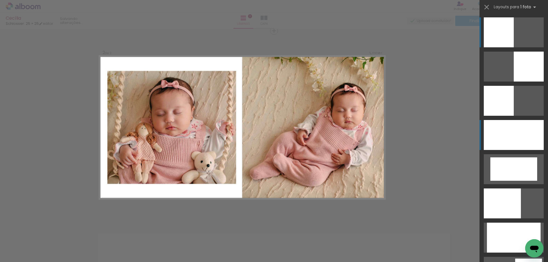
click at [509, 142] on div at bounding box center [514, 135] width 60 height 30
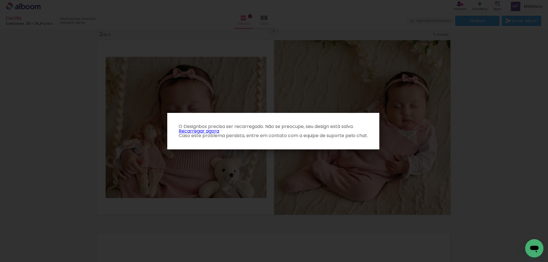
click at [198, 130] on link "Recarregar agora" at bounding box center [199, 131] width 41 height 7
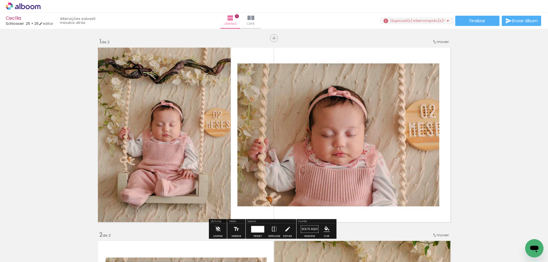
click at [447, 21] on iron-icon at bounding box center [448, 20] width 7 height 7
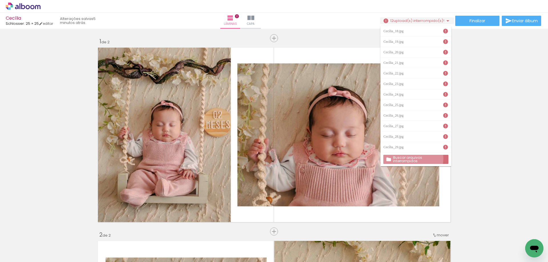
click at [0, 0] on slot "Buscar arquivos interrompidos" at bounding box center [0, 0] width 0 height 0
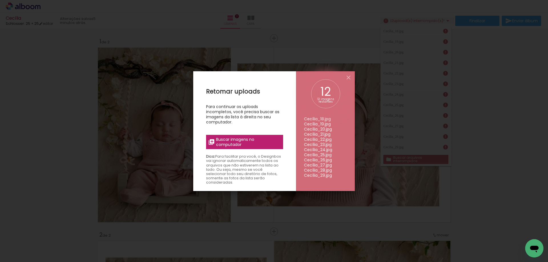
click at [256, 143] on span "Buscar imagens no computador" at bounding box center [248, 142] width 64 height 10
click at [0, 0] on input "file" at bounding box center [0, 0] width 0 height 0
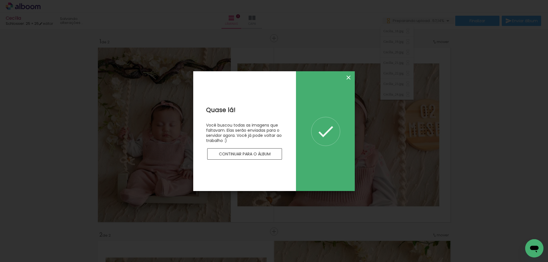
click at [349, 76] on iron-icon at bounding box center [348, 77] width 7 height 7
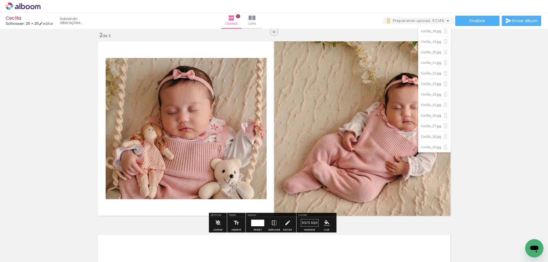
scroll to position [57, 0]
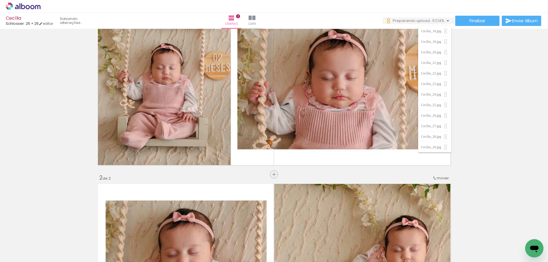
click at [13, 254] on span "Adicionar Fotos" at bounding box center [20, 255] width 17 height 6
click at [0, 0] on input "file" at bounding box center [0, 0] width 0 height 0
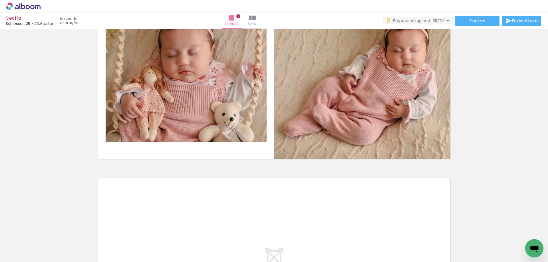
scroll to position [200, 0]
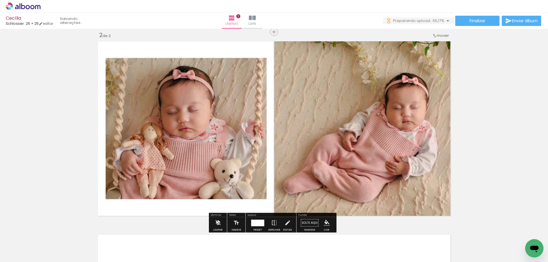
click at [217, 221] on iron-icon at bounding box center [218, 223] width 6 height 11
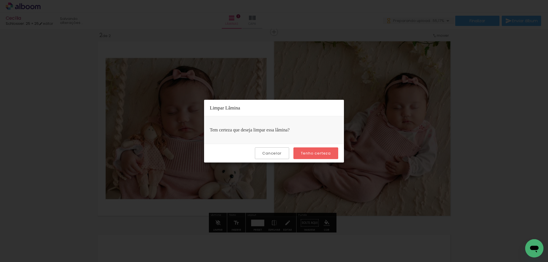
click at [0, 0] on slot "Tenho certeza" at bounding box center [0, 0] width 0 height 0
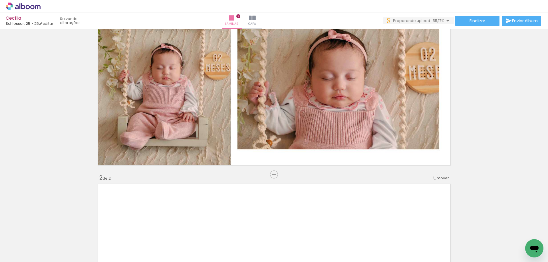
scroll to position [29, 0]
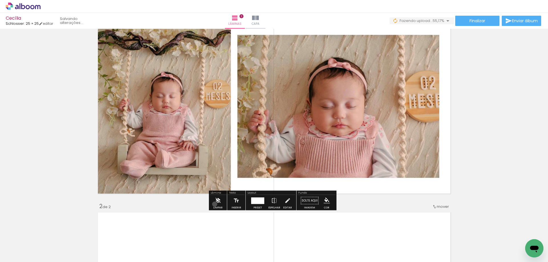
click at [215, 205] on iron-icon at bounding box center [218, 200] width 6 height 11
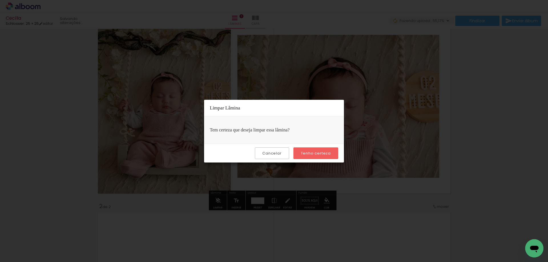
click at [0, 0] on slot "Tenho certeza" at bounding box center [0, 0] width 0 height 0
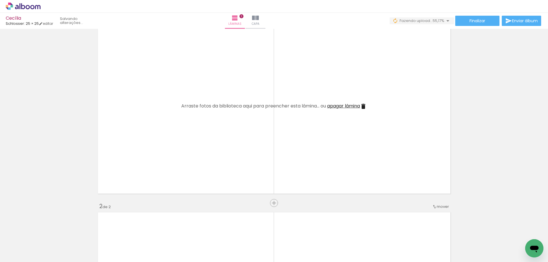
scroll to position [0, 0]
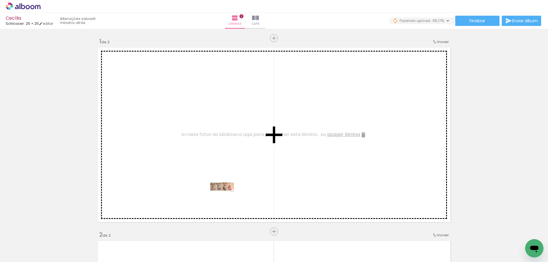
drag, startPoint x: 49, startPoint y: 249, endPoint x: 227, endPoint y: 198, distance: 184.9
click at [227, 198] on quentale-workspace at bounding box center [274, 131] width 548 height 262
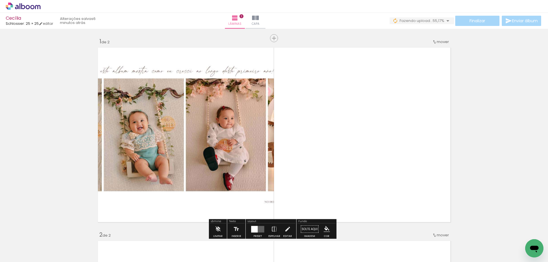
scroll to position [29, 0]
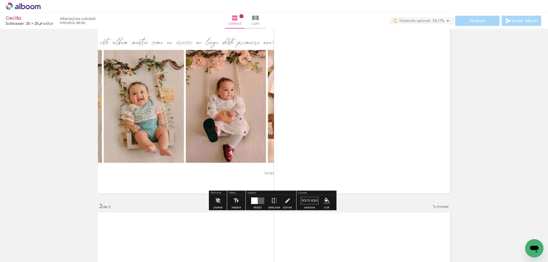
click at [256, 199] on div at bounding box center [254, 201] width 7 height 7
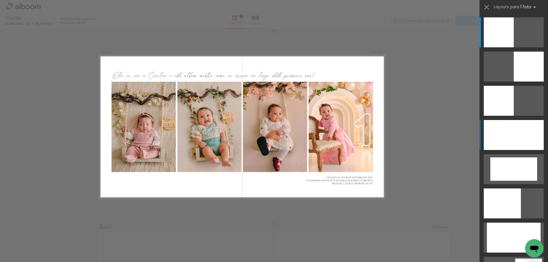
scroll to position [7, 0]
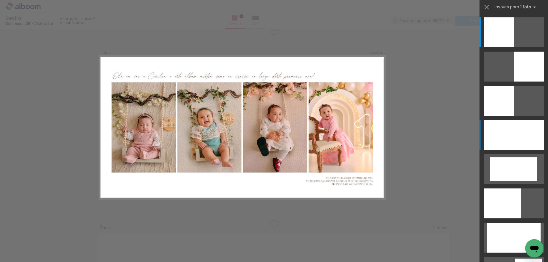
click at [524, 133] on div at bounding box center [514, 135] width 60 height 30
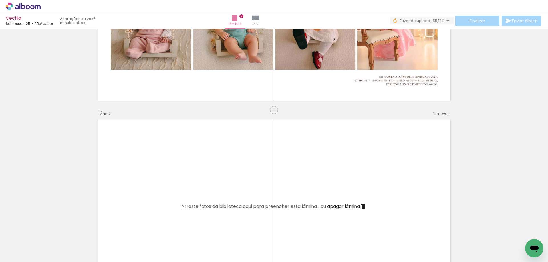
scroll to position [179, 0]
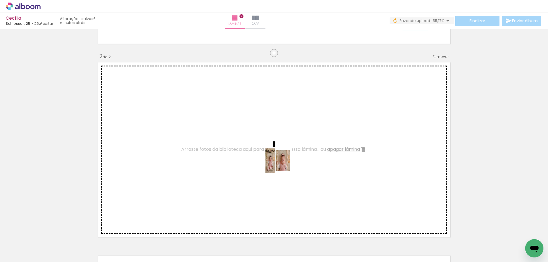
drag, startPoint x: 97, startPoint y: 247, endPoint x: 288, endPoint y: 164, distance: 208.9
click at [288, 164] on quentale-workspace at bounding box center [274, 131] width 548 height 262
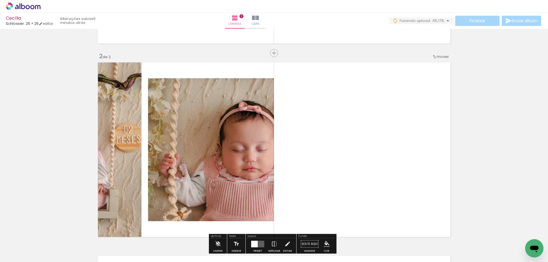
scroll to position [236, 0]
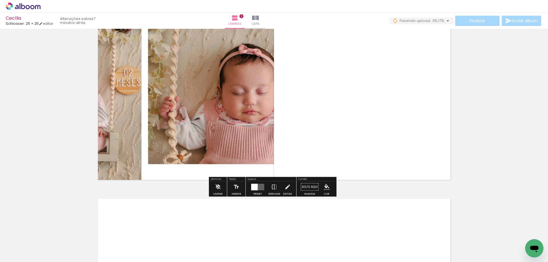
click at [256, 188] on div at bounding box center [254, 187] width 7 height 7
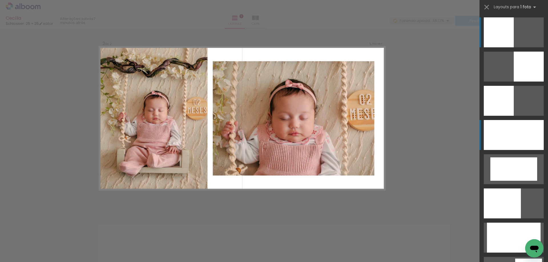
scroll to position [201, 0]
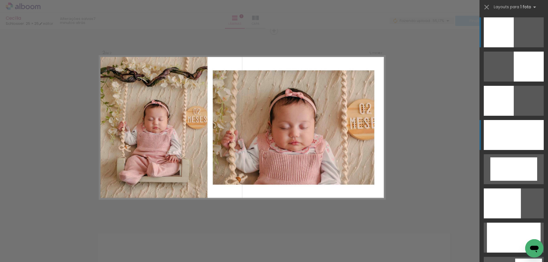
click at [520, 143] on div at bounding box center [514, 135] width 60 height 30
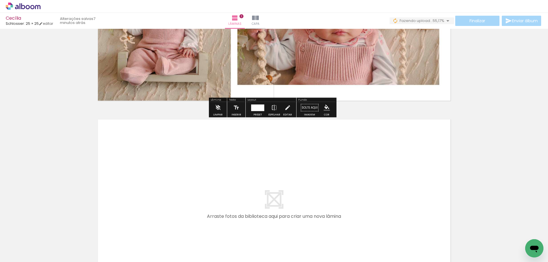
scroll to position [401, 0]
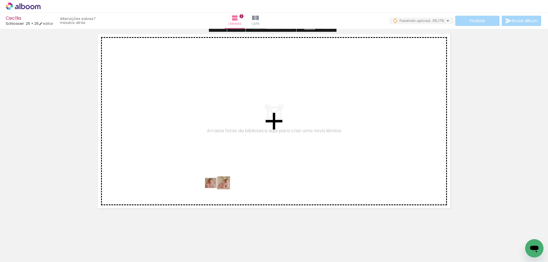
drag, startPoint x: 127, startPoint y: 245, endPoint x: 223, endPoint y: 194, distance: 108.4
click at [223, 194] on quentale-workspace at bounding box center [274, 131] width 548 height 262
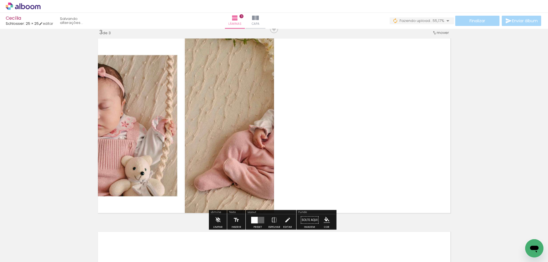
scroll to position [395, 0]
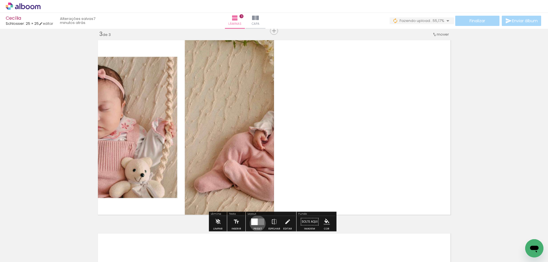
click at [256, 224] on div at bounding box center [254, 222] width 7 height 7
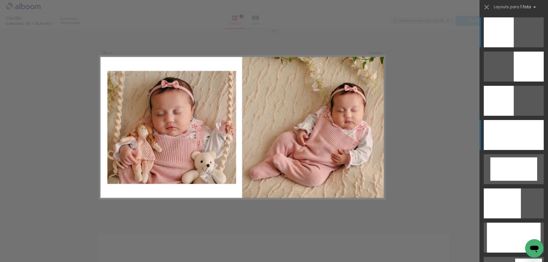
click at [501, 142] on div at bounding box center [514, 135] width 60 height 30
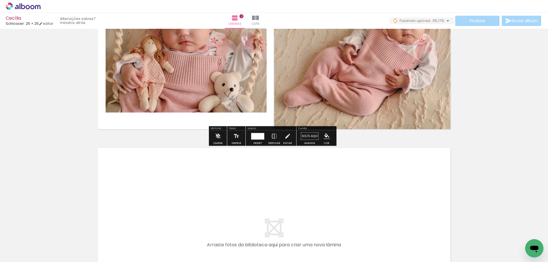
scroll to position [595, 0]
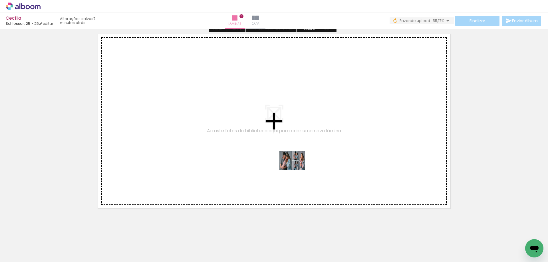
drag, startPoint x: 156, startPoint y: 245, endPoint x: 301, endPoint y: 163, distance: 166.8
click at [301, 163] on quentale-workspace at bounding box center [274, 131] width 548 height 262
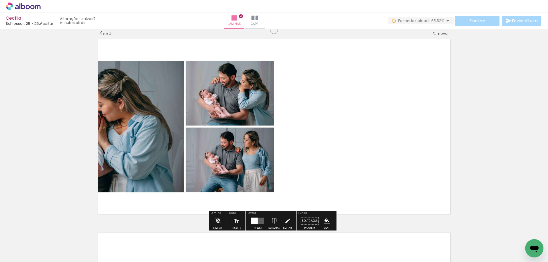
scroll to position [588, 0]
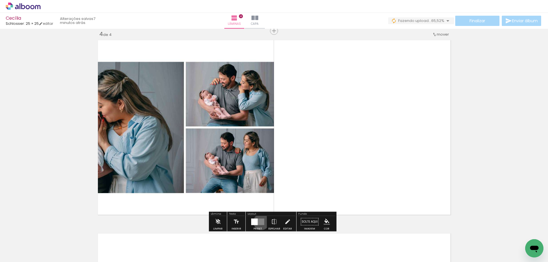
click at [260, 222] on quentale-layouter at bounding box center [257, 222] width 13 height 7
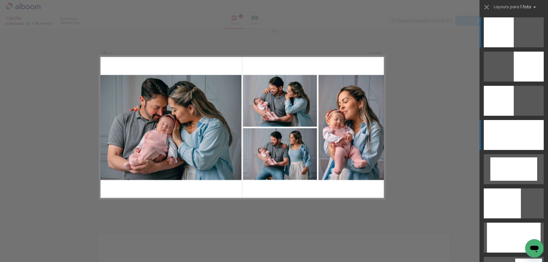
click at [505, 141] on div at bounding box center [514, 135] width 60 height 30
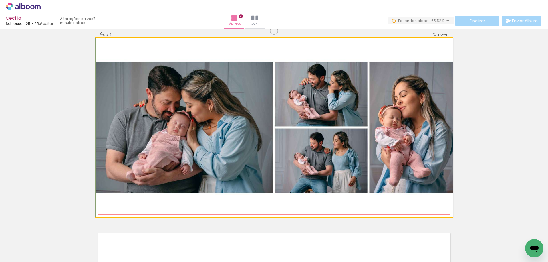
click at [426, 159] on quentale-photo at bounding box center [274, 127] width 357 height 179
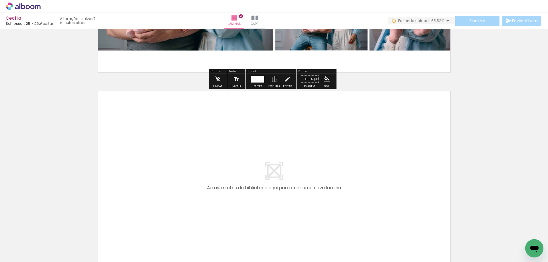
scroll to position [788, 0]
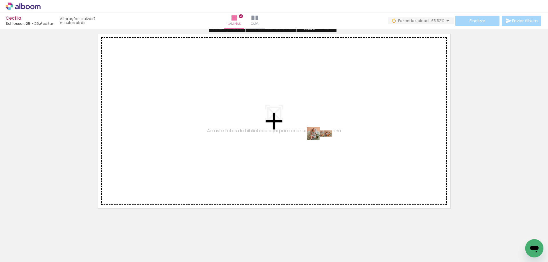
drag, startPoint x: 190, startPoint y: 247, endPoint x: 324, endPoint y: 145, distance: 168.8
click at [324, 145] on quentale-workspace at bounding box center [274, 131] width 548 height 262
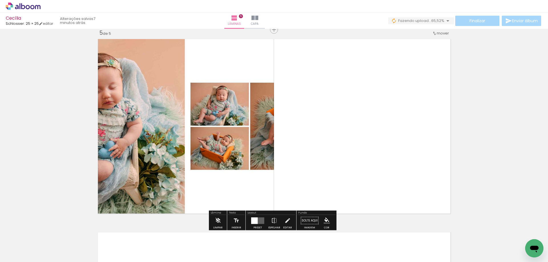
scroll to position [782, 0]
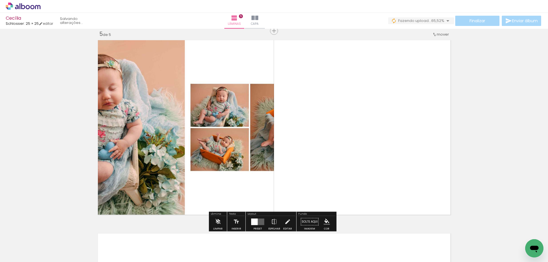
click at [252, 221] on div at bounding box center [254, 222] width 7 height 7
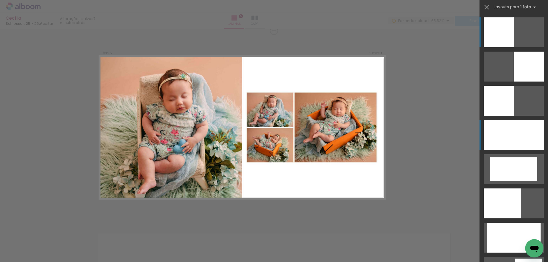
click at [506, 138] on div at bounding box center [514, 135] width 60 height 30
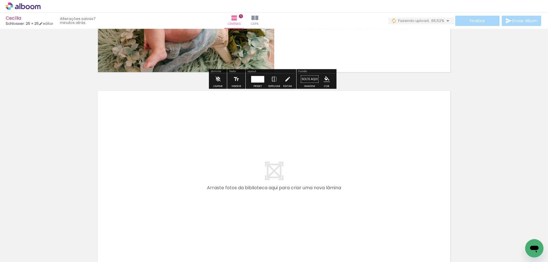
scroll to position [982, 0]
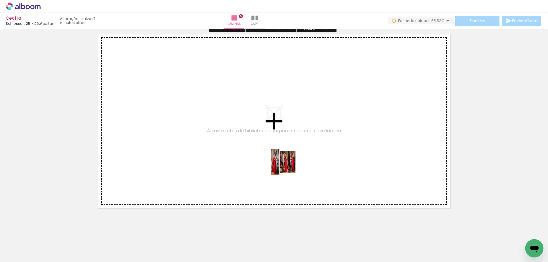
drag, startPoint x: 223, startPoint y: 248, endPoint x: 288, endPoint y: 167, distance: 105.1
click at [288, 167] on quentale-workspace at bounding box center [274, 131] width 548 height 262
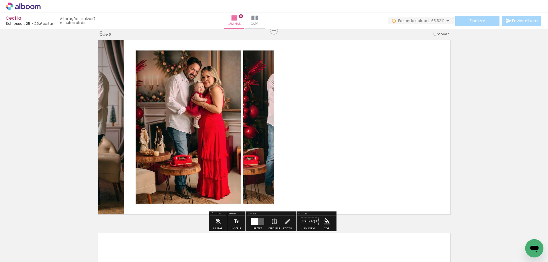
scroll to position [976, 0]
click at [253, 219] on div at bounding box center [254, 222] width 7 height 7
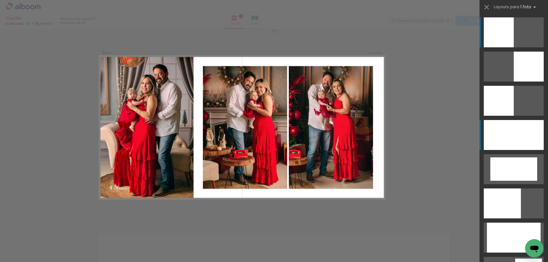
click at [513, 144] on div at bounding box center [514, 135] width 60 height 30
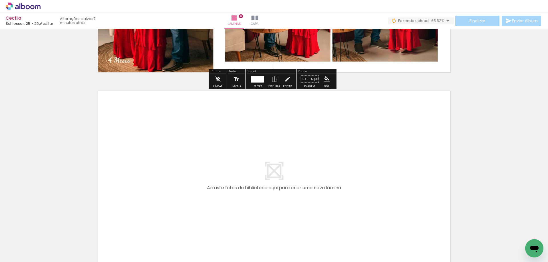
scroll to position [1147, 0]
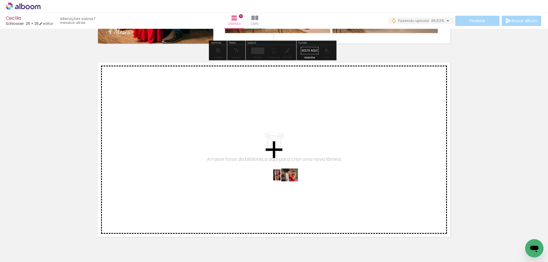
drag, startPoint x: 255, startPoint y: 248, endPoint x: 290, endPoint y: 186, distance: 70.8
click at [290, 186] on quentale-workspace at bounding box center [274, 131] width 548 height 262
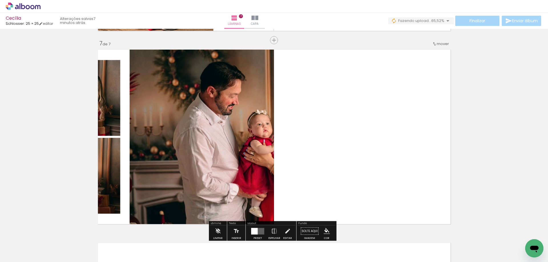
scroll to position [1169, 0]
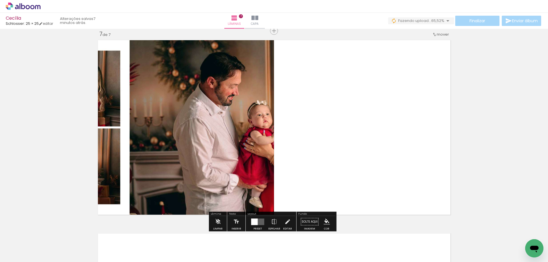
click at [259, 223] on quentale-layouter at bounding box center [257, 222] width 13 height 7
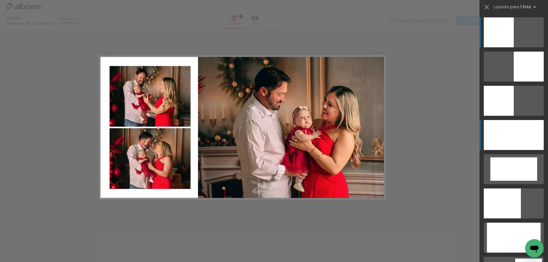
click at [527, 141] on div at bounding box center [514, 135] width 60 height 30
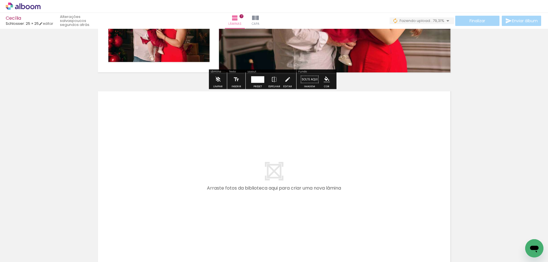
scroll to position [1374, 0]
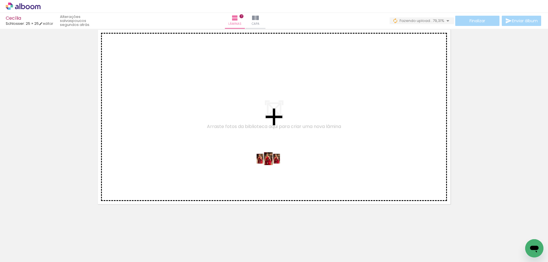
drag, startPoint x: 280, startPoint y: 248, endPoint x: 273, endPoint y: 170, distance: 79.1
click at [273, 170] on quentale-workspace at bounding box center [274, 131] width 548 height 262
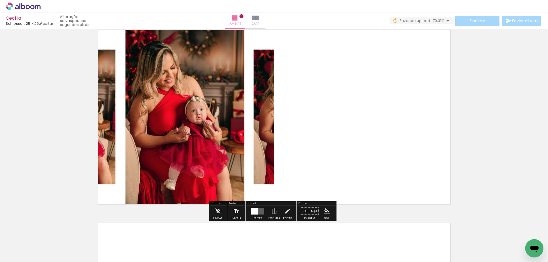
scroll to position [1363, 0]
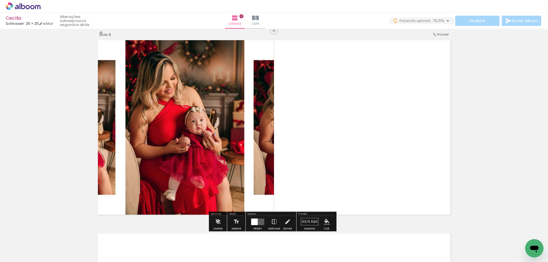
click at [259, 221] on quentale-layouter at bounding box center [257, 222] width 13 height 7
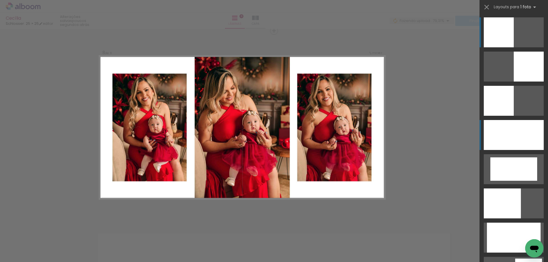
click at [532, 138] on div at bounding box center [514, 135] width 60 height 30
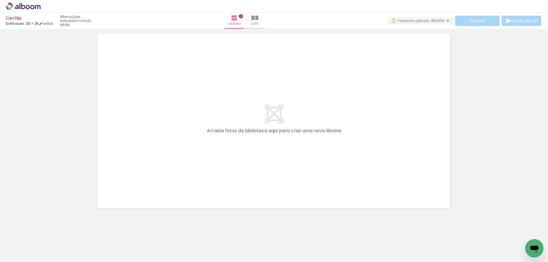
scroll to position [0, 121]
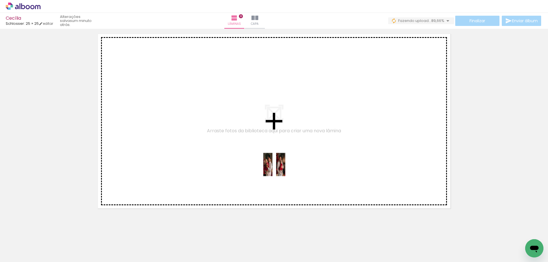
drag, startPoint x: 200, startPoint y: 249, endPoint x: 279, endPoint y: 169, distance: 112.3
click at [279, 169] on quentale-workspace at bounding box center [274, 131] width 548 height 262
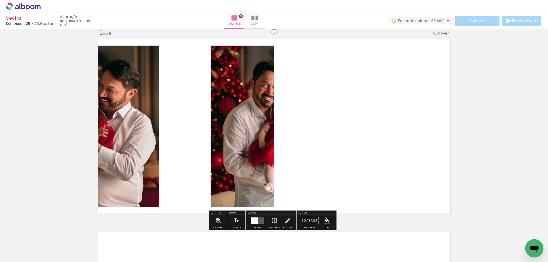
scroll to position [1557, 0]
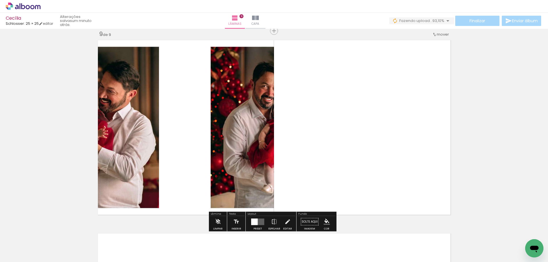
click at [254, 221] on div at bounding box center [254, 222] width 7 height 7
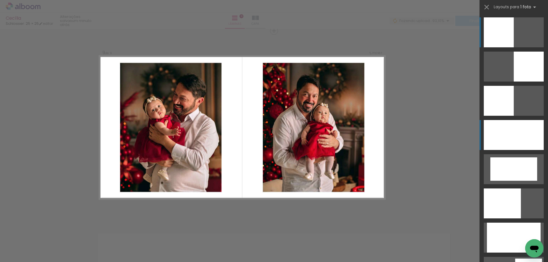
click at [513, 132] on div at bounding box center [514, 135] width 60 height 30
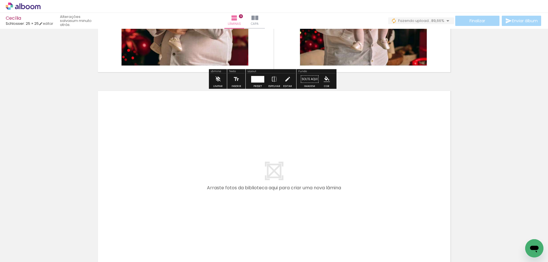
scroll to position [1757, 0]
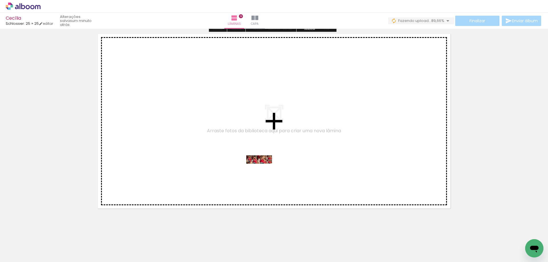
drag, startPoint x: 233, startPoint y: 247, endPoint x: 264, endPoint y: 171, distance: 82.6
click at [264, 171] on quentale-workspace at bounding box center [274, 131] width 548 height 262
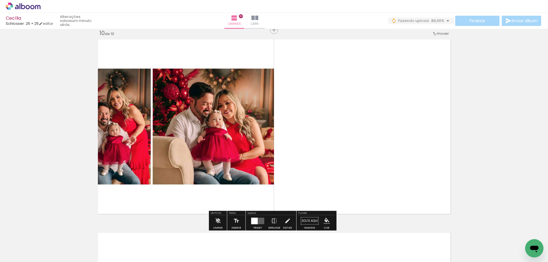
scroll to position [1750, 0]
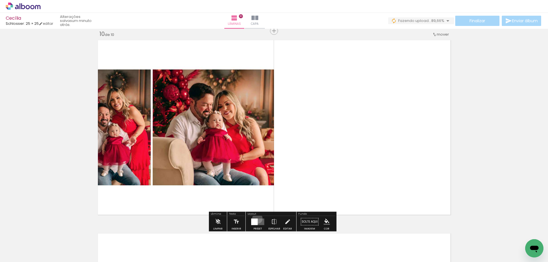
click at [256, 219] on div at bounding box center [254, 222] width 7 height 7
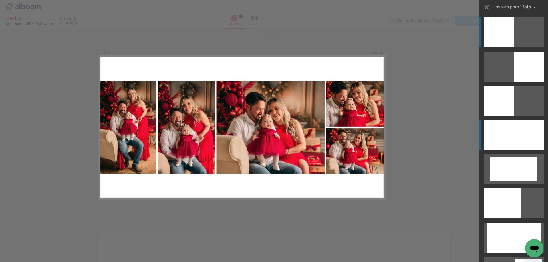
click at [508, 135] on div at bounding box center [514, 135] width 60 height 30
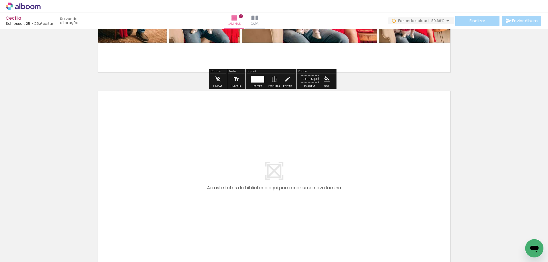
scroll to position [1950, 0]
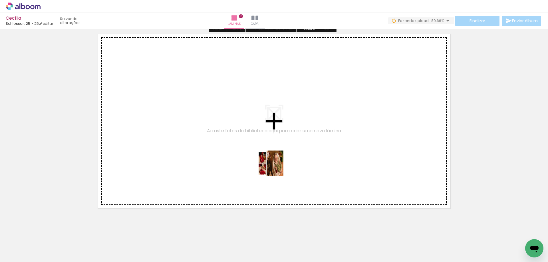
drag, startPoint x: 262, startPoint y: 249, endPoint x: 278, endPoint y: 150, distance: 100.5
click at [278, 150] on quentale-workspace at bounding box center [274, 131] width 548 height 262
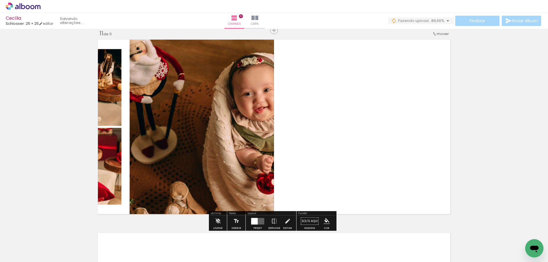
scroll to position [1944, 0]
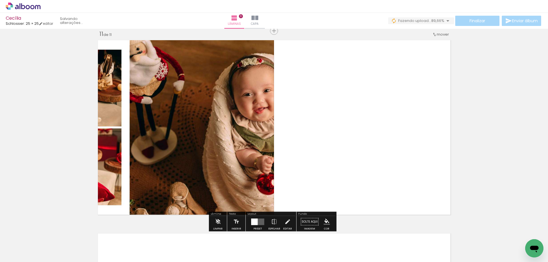
click at [252, 221] on div at bounding box center [254, 222] width 7 height 7
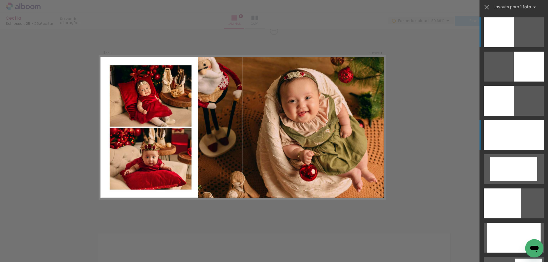
click at [504, 137] on div at bounding box center [514, 135] width 60 height 30
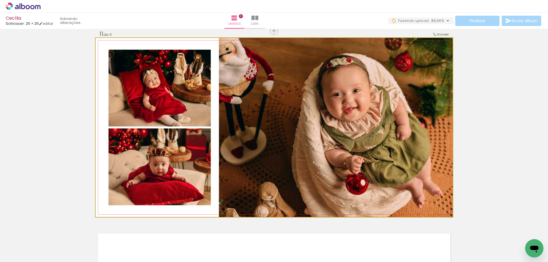
click at [354, 168] on quentale-photo at bounding box center [274, 127] width 357 height 179
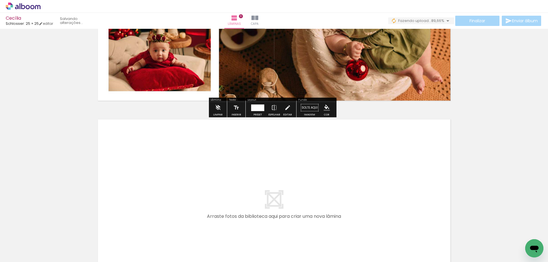
scroll to position [2148, 0]
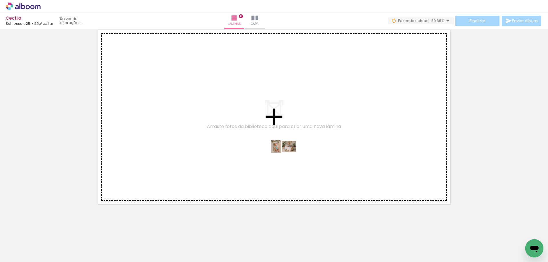
drag, startPoint x: 289, startPoint y: 206, endPoint x: 288, endPoint y: 157, distance: 48.6
click at [288, 157] on quentale-workspace at bounding box center [274, 131] width 548 height 262
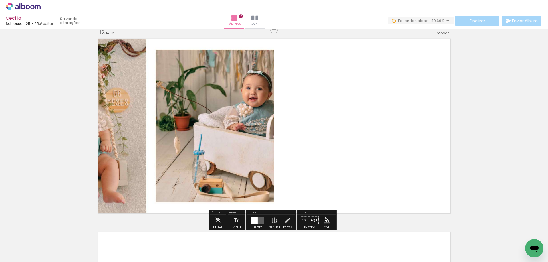
scroll to position [2138, 0]
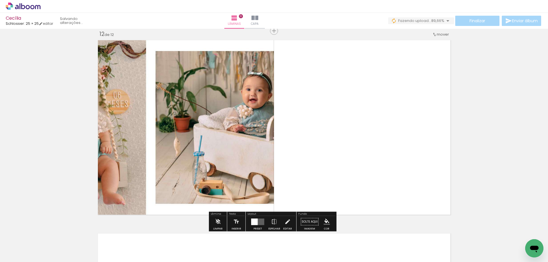
click at [254, 220] on div at bounding box center [254, 222] width 7 height 7
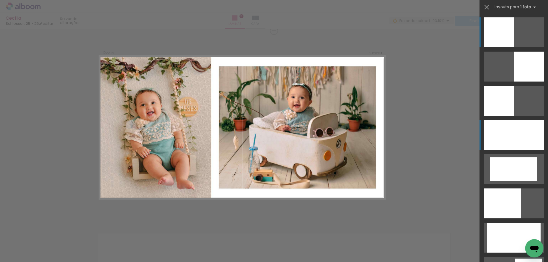
click at [521, 134] on div at bounding box center [514, 135] width 60 height 30
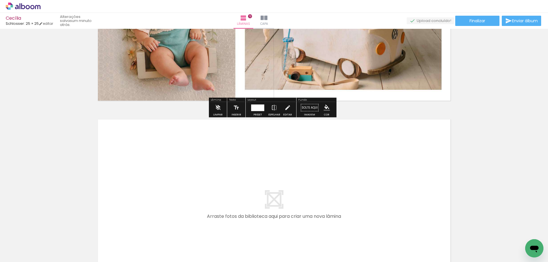
scroll to position [2342, 0]
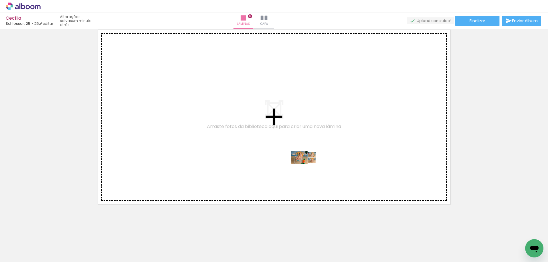
drag, startPoint x: 329, startPoint y: 245, endPoint x: 308, endPoint y: 169, distance: 79.6
click at [308, 169] on quentale-workspace at bounding box center [274, 131] width 548 height 262
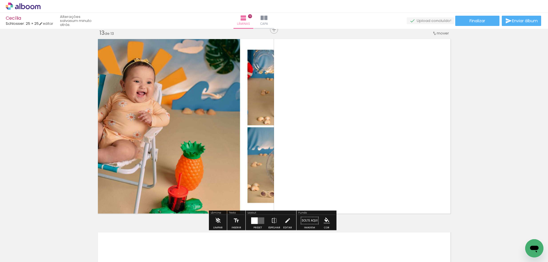
scroll to position [2331, 0]
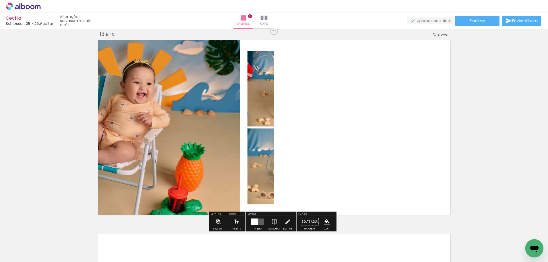
click at [260, 222] on quentale-layouter at bounding box center [257, 222] width 13 height 7
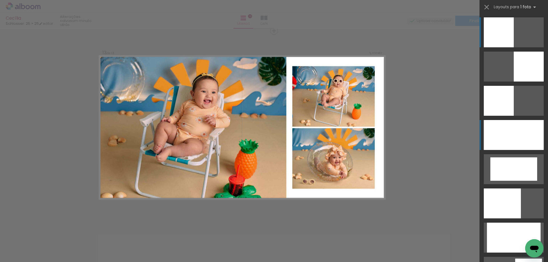
click at [528, 142] on div at bounding box center [514, 135] width 60 height 30
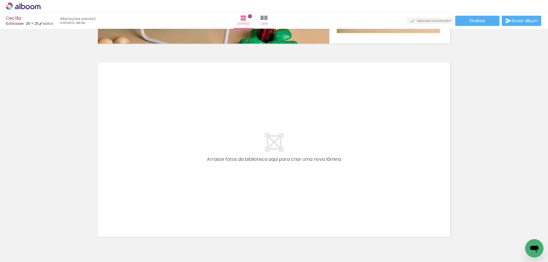
scroll to position [2531, 0]
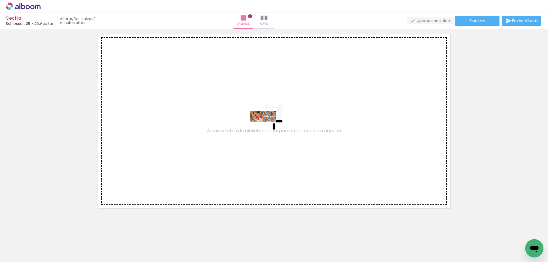
drag, startPoint x: 357, startPoint y: 248, endPoint x: 267, endPoint y: 127, distance: 150.2
click at [267, 127] on quentale-workspace at bounding box center [274, 131] width 548 height 262
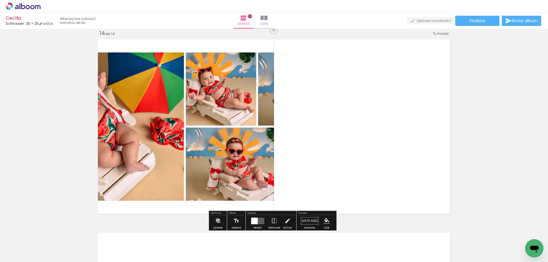
scroll to position [2525, 0]
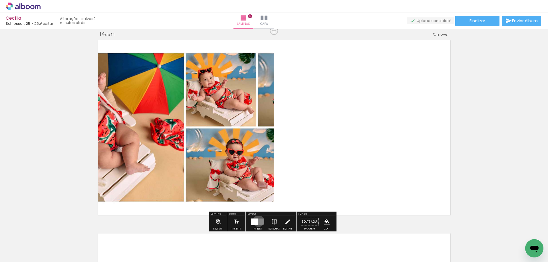
click at [257, 221] on quentale-layouter at bounding box center [257, 222] width 13 height 7
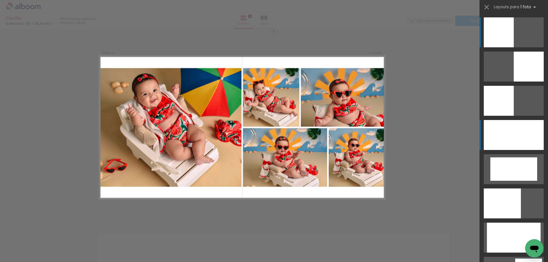
click at [516, 138] on div at bounding box center [514, 135] width 60 height 30
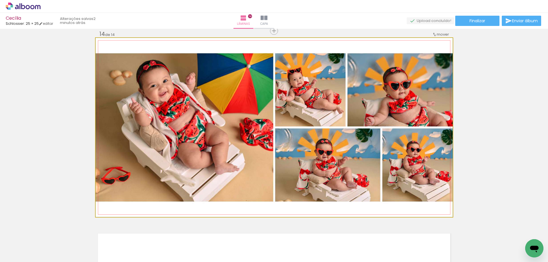
click at [416, 149] on quentale-photo at bounding box center [274, 127] width 357 height 179
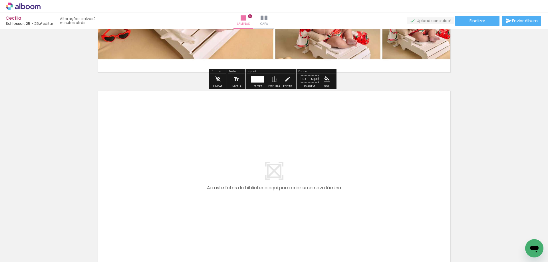
scroll to position [2725, 0]
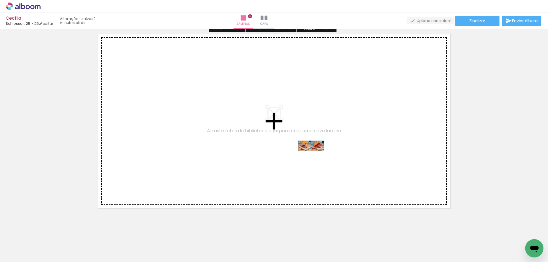
drag, startPoint x: 393, startPoint y: 247, endPoint x: 316, endPoint y: 157, distance: 118.7
click at [316, 157] on quentale-workspace at bounding box center [274, 131] width 548 height 262
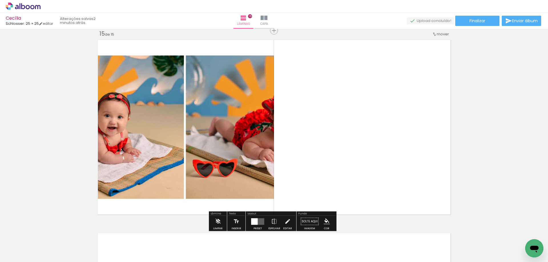
scroll to position [2719, 0]
click at [252, 219] on div at bounding box center [254, 222] width 7 height 7
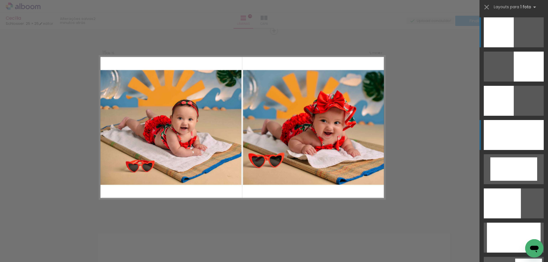
click at [495, 136] on div at bounding box center [514, 135] width 60 height 30
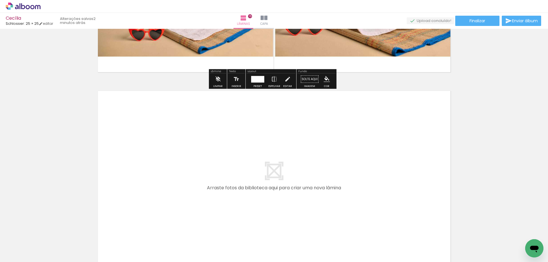
scroll to position [2923, 0]
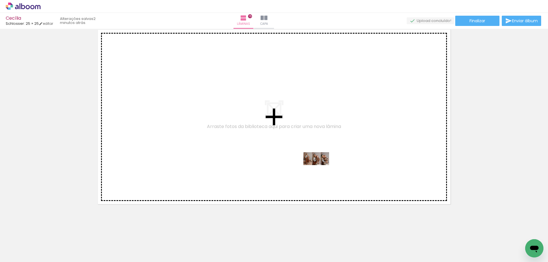
drag, startPoint x: 421, startPoint y: 244, endPoint x: 321, endPoint y: 170, distance: 124.6
click at [321, 170] on quentale-workspace at bounding box center [274, 131] width 548 height 262
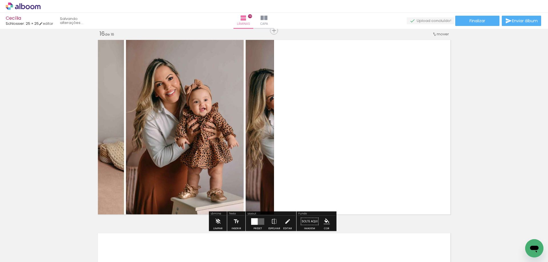
scroll to position [2912, 0]
click at [258, 223] on quentale-layouter at bounding box center [257, 222] width 13 height 7
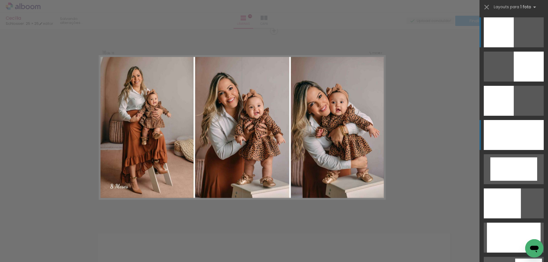
click at [528, 140] on div at bounding box center [514, 135] width 60 height 30
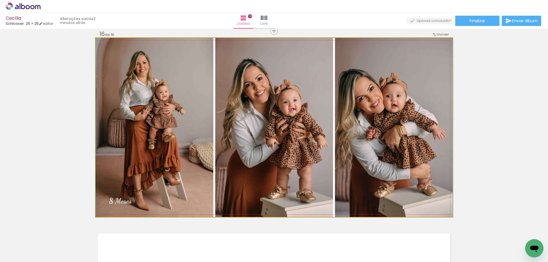
click at [370, 197] on quentale-photo at bounding box center [274, 127] width 357 height 179
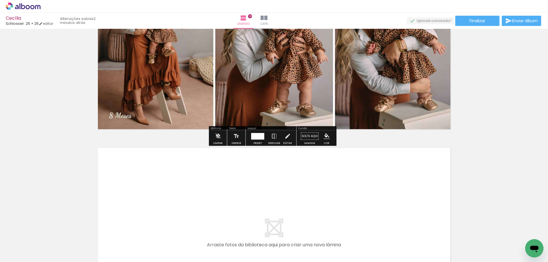
scroll to position [3112, 0]
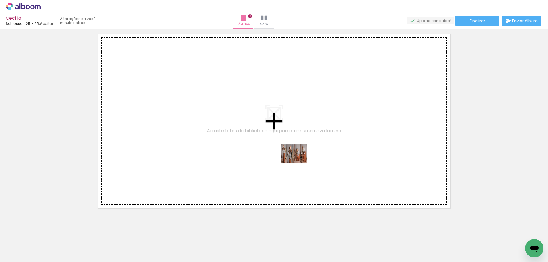
drag, startPoint x: 458, startPoint y: 248, endPoint x: 298, endPoint y: 158, distance: 183.5
click at [298, 158] on quentale-workspace at bounding box center [274, 131] width 548 height 262
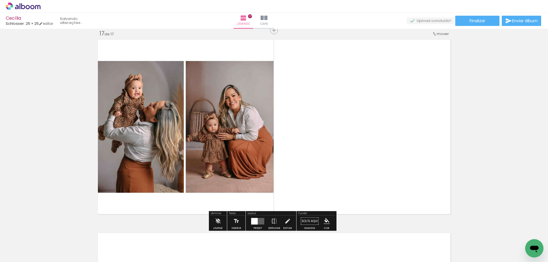
scroll to position [3106, 0]
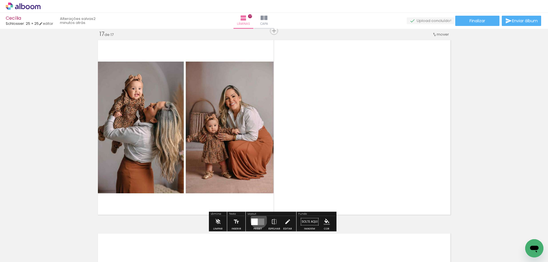
click at [258, 221] on quentale-layouter at bounding box center [257, 222] width 13 height 7
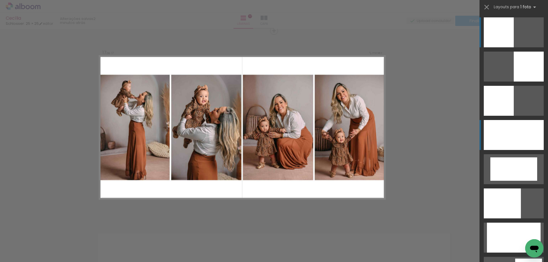
click at [519, 138] on div at bounding box center [514, 135] width 60 height 30
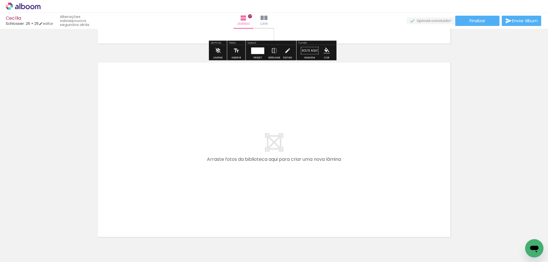
scroll to position [3310, 0]
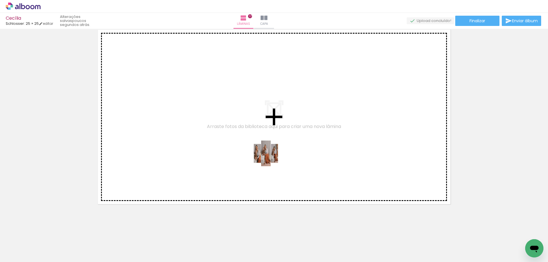
drag, startPoint x: 182, startPoint y: 248, endPoint x: 274, endPoint y: 153, distance: 131.7
click at [274, 153] on quentale-workspace at bounding box center [274, 131] width 548 height 262
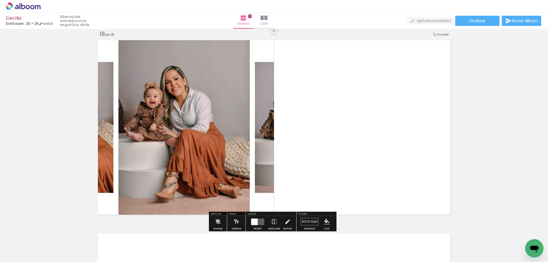
scroll to position [3300, 0]
click at [254, 218] on div at bounding box center [257, 222] width 15 height 11
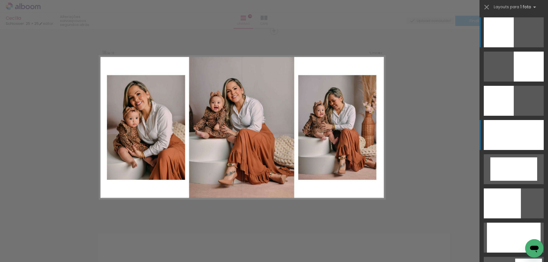
click at [519, 141] on div at bounding box center [514, 135] width 60 height 30
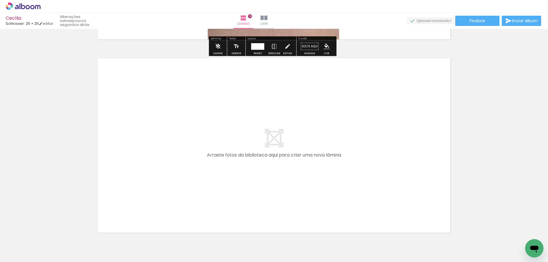
scroll to position [3504, 0]
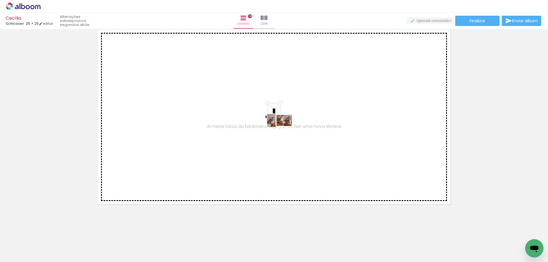
drag, startPoint x: 226, startPoint y: 234, endPoint x: 284, endPoint y: 131, distance: 118.5
click at [284, 131] on quentale-workspace at bounding box center [274, 131] width 548 height 262
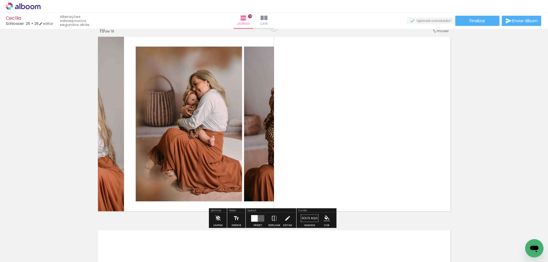
scroll to position [3493, 0]
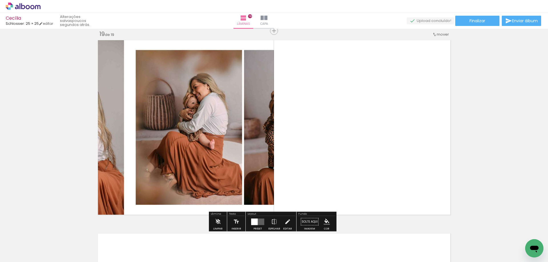
click at [257, 218] on div at bounding box center [257, 222] width 15 height 11
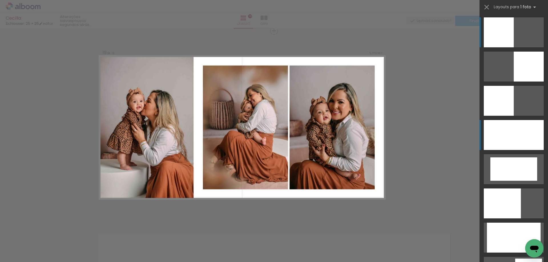
click at [516, 128] on div at bounding box center [514, 135] width 60 height 30
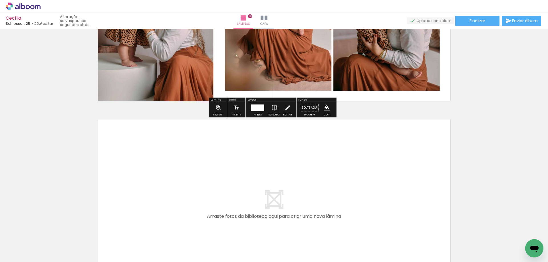
scroll to position [3697, 0]
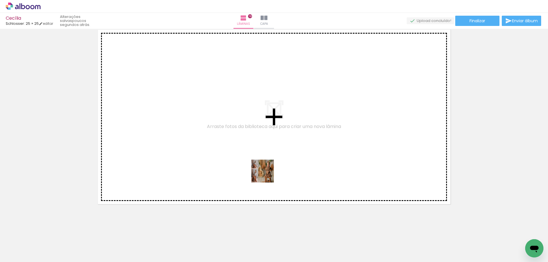
drag, startPoint x: 248, startPoint y: 246, endPoint x: 277, endPoint y: 143, distance: 107.2
click at [277, 143] on quentale-workspace at bounding box center [274, 131] width 548 height 262
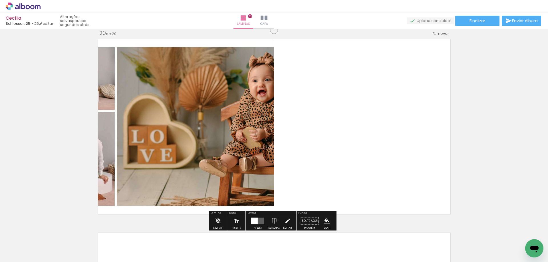
scroll to position [3687, 0]
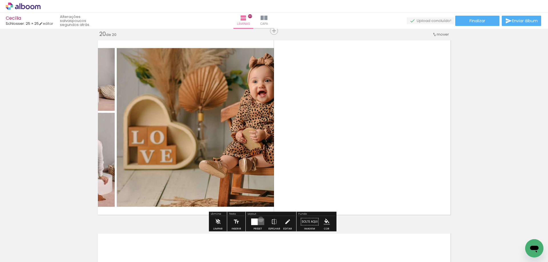
click at [260, 220] on quentale-layouter at bounding box center [257, 222] width 13 height 7
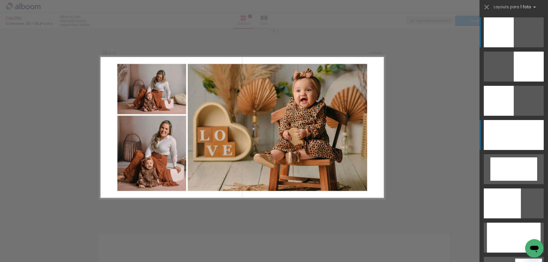
click at [519, 131] on div at bounding box center [514, 135] width 60 height 30
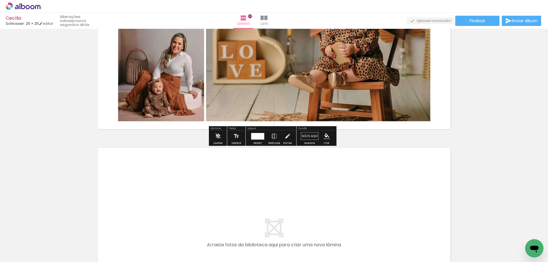
scroll to position [3887, 0]
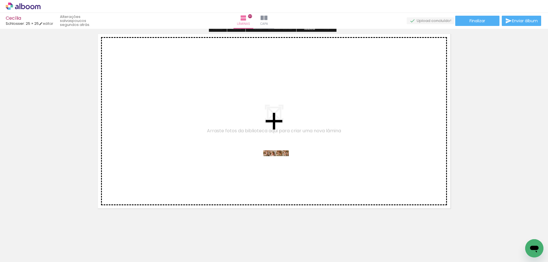
drag, startPoint x: 280, startPoint y: 245, endPoint x: 280, endPoint y: 164, distance: 80.8
click at [280, 164] on quentale-workspace at bounding box center [274, 131] width 548 height 262
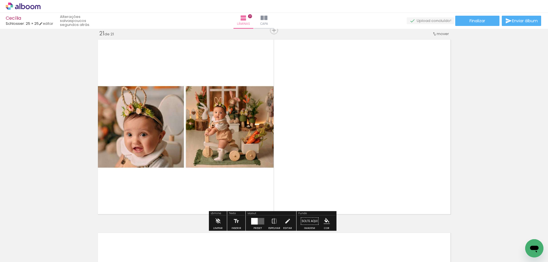
scroll to position [3881, 0]
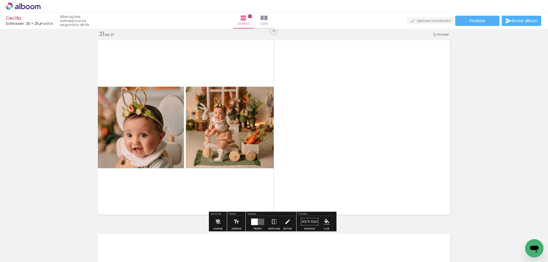
click at [262, 220] on quentale-layouter at bounding box center [257, 222] width 13 height 7
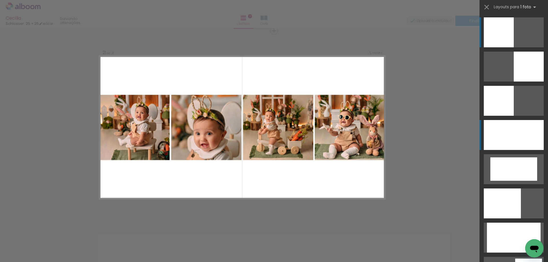
click at [511, 138] on div at bounding box center [514, 135] width 60 height 30
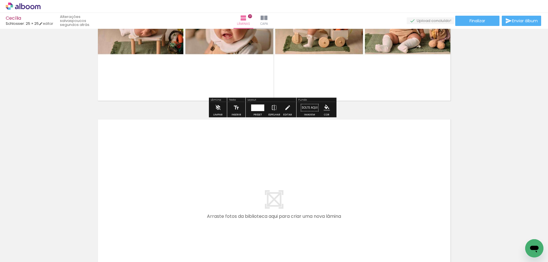
scroll to position [4085, 0]
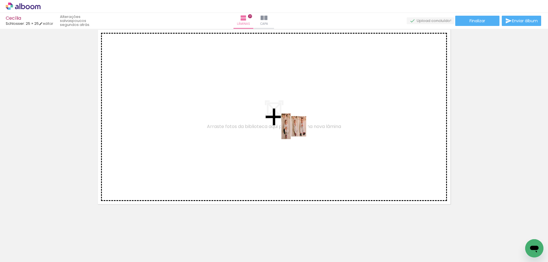
drag, startPoint x: 318, startPoint y: 247, endPoint x: 299, endPoint y: 131, distance: 117.5
click at [299, 131] on quentale-workspace at bounding box center [274, 131] width 548 height 262
